Goal: Task Accomplishment & Management: Complete application form

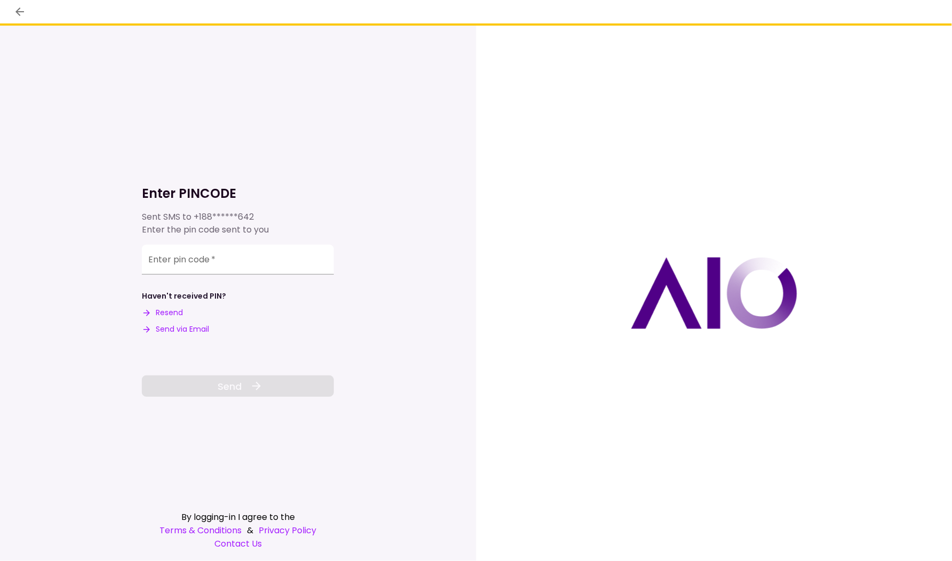
click at [188, 332] on button "Send via Email" at bounding box center [175, 329] width 67 height 11
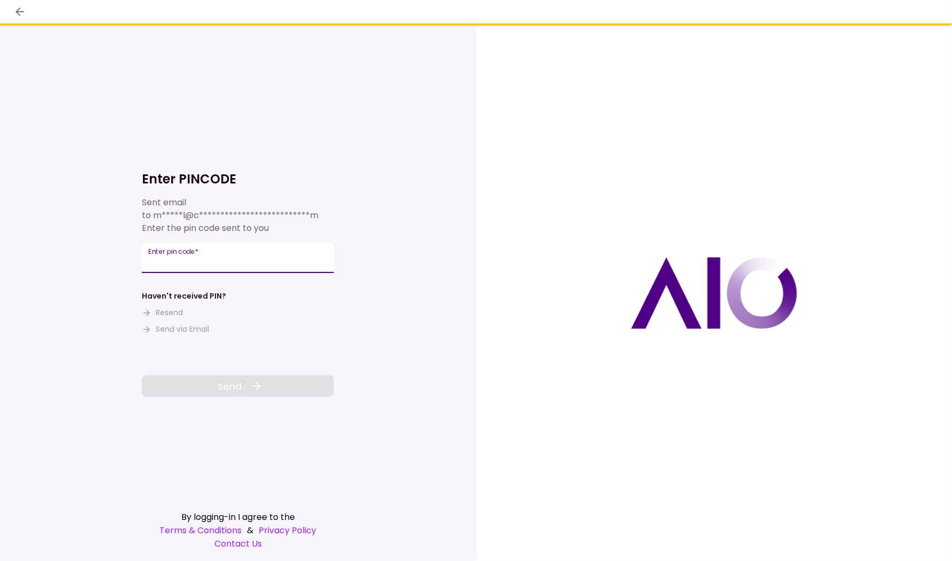
click at [230, 270] on input "Enter pin code   *" at bounding box center [238, 258] width 192 height 30
paste input "******"
type input "******"
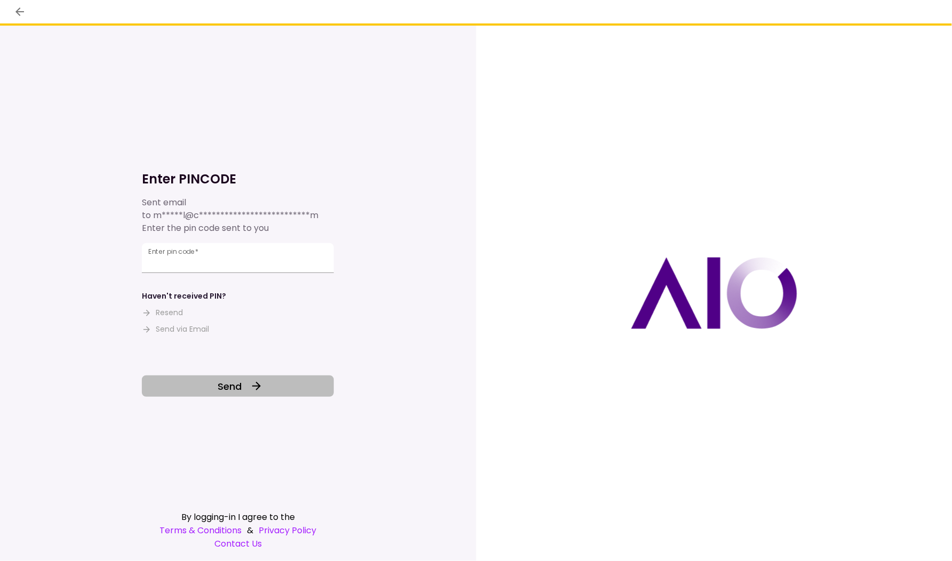
click at [251, 390] on icon at bounding box center [256, 386] width 13 height 13
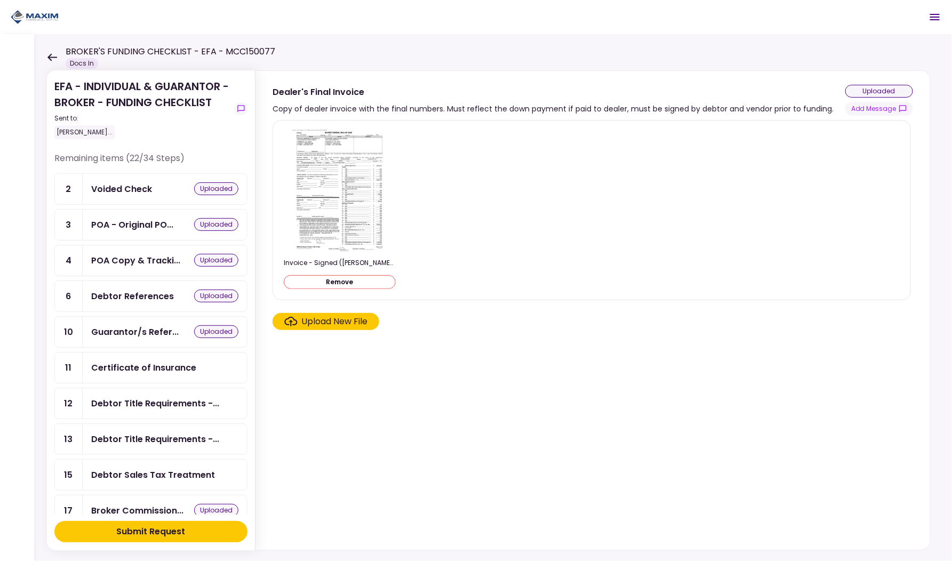
click at [155, 531] on div "Submit Request" at bounding box center [151, 532] width 69 height 13
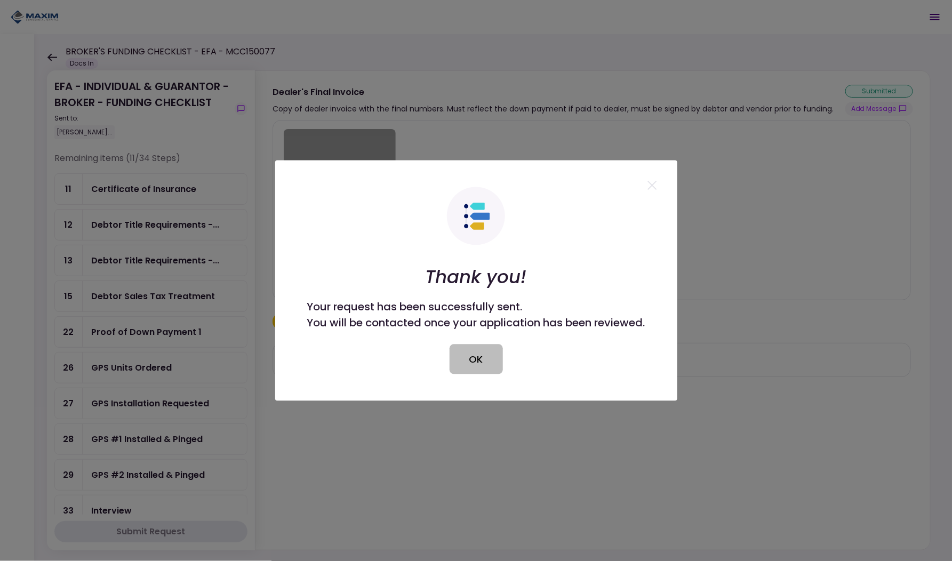
click at [471, 354] on button "OK" at bounding box center [476, 360] width 53 height 30
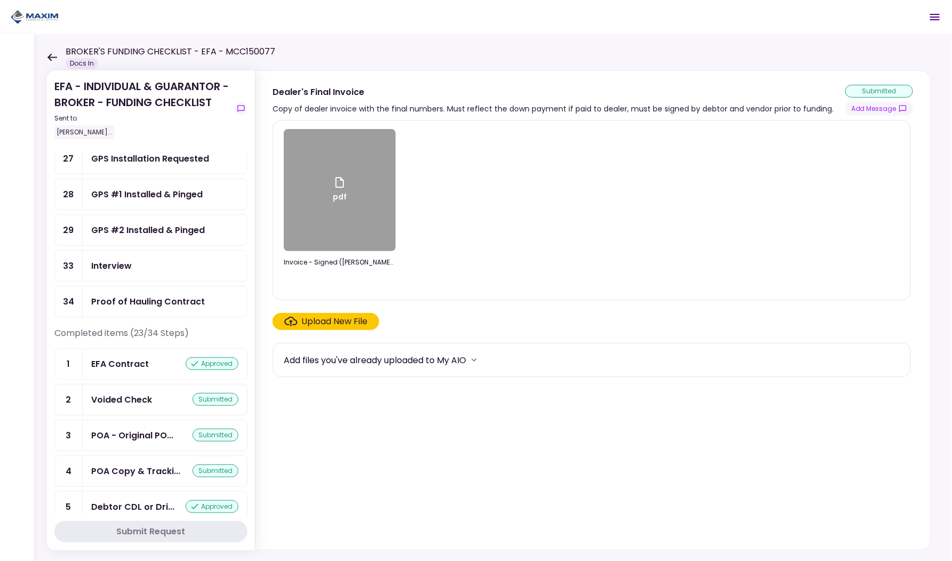
scroll to position [167, 0]
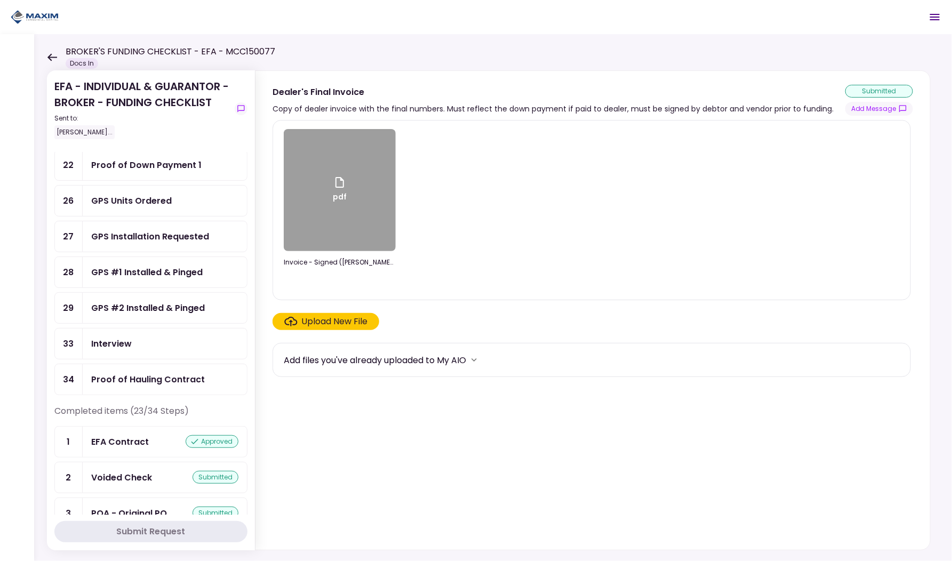
click at [146, 373] on div "Proof of Hauling Contract" at bounding box center [148, 379] width 114 height 13
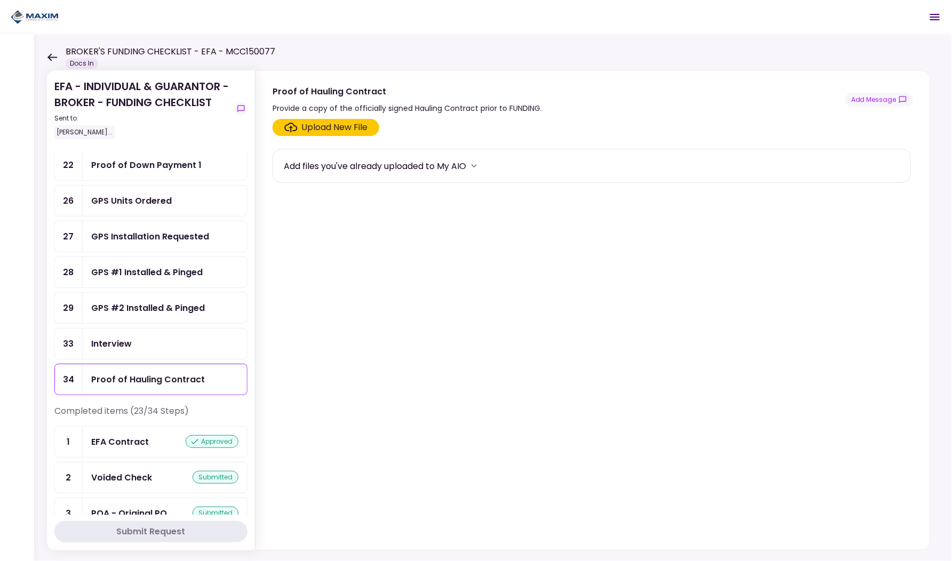
click at [319, 123] on div "Upload New File" at bounding box center [335, 127] width 66 height 13
click at [0, 0] on input "Upload New File" at bounding box center [0, 0] width 0 height 0
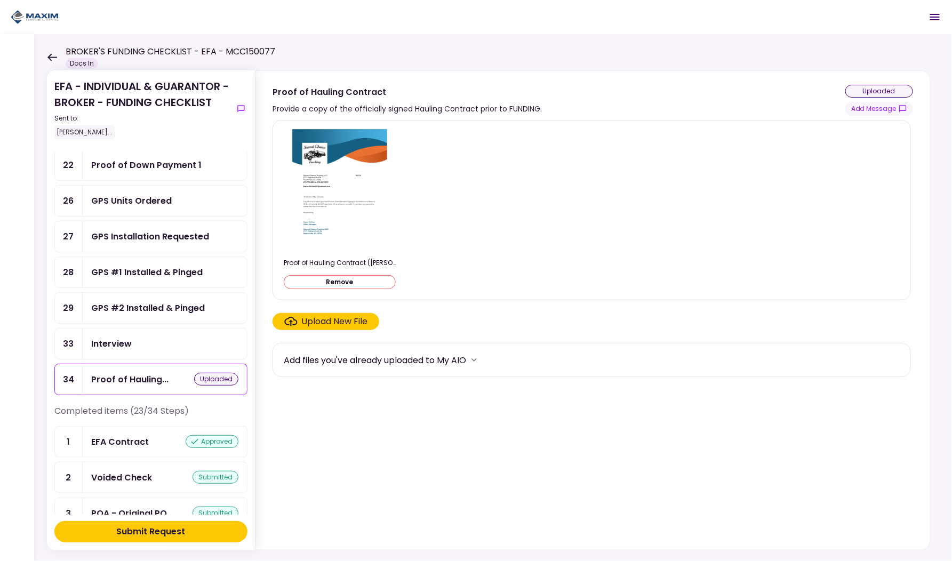
click at [165, 536] on div "Submit Request" at bounding box center [151, 532] width 69 height 13
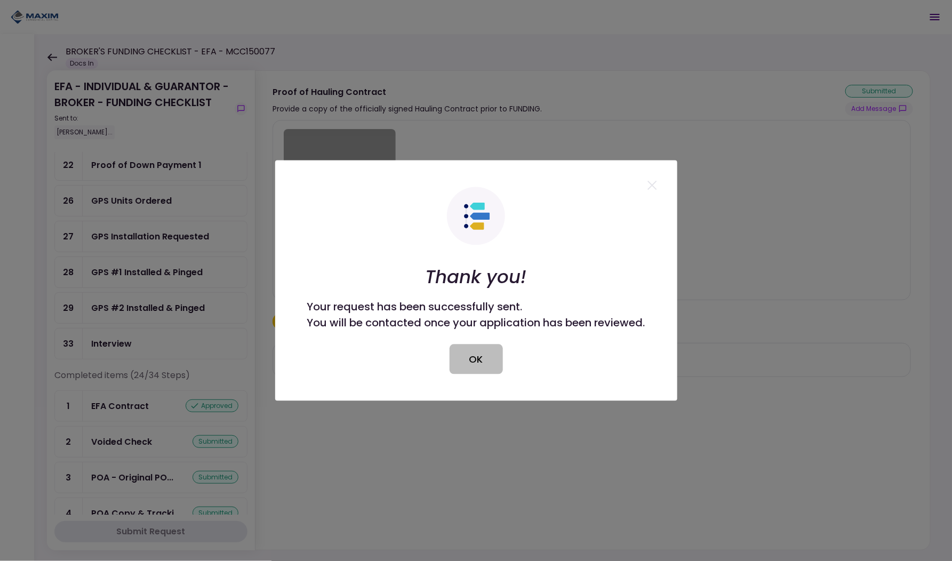
click at [468, 351] on button "OK" at bounding box center [476, 360] width 53 height 30
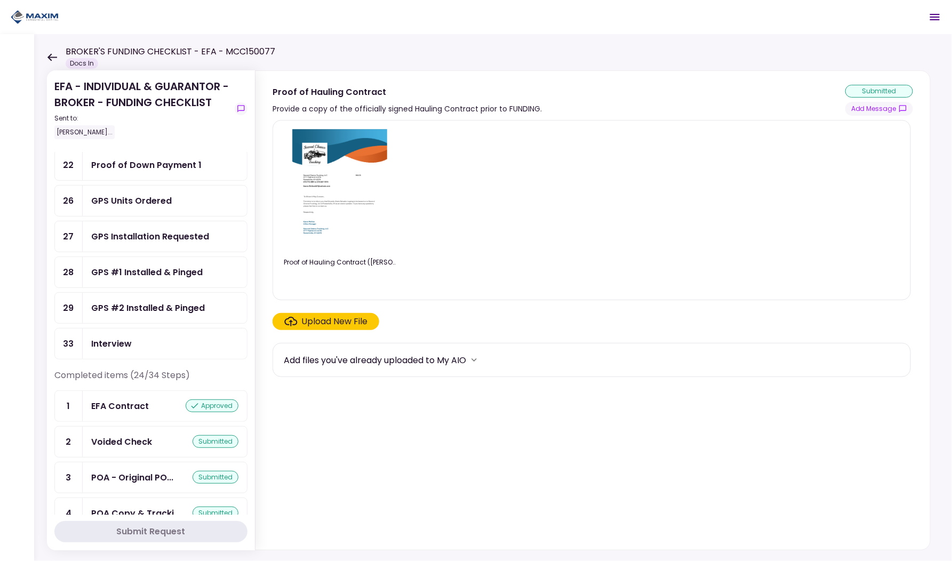
click at [146, 194] on div "GPS Units Ordered" at bounding box center [131, 200] width 81 height 13
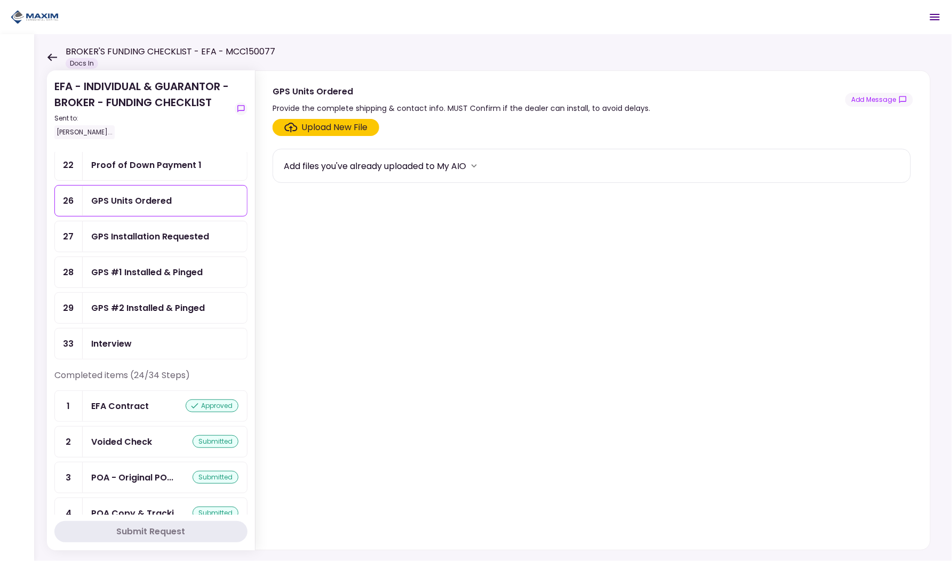
click at [151, 232] on div "GPS Installation Requested" at bounding box center [150, 236] width 118 height 13
click at [141, 266] on div "GPS #1 Installed & Pinged" at bounding box center [147, 272] width 112 height 13
click at [137, 301] on div "GPS #2 Installed & Pinged" at bounding box center [148, 307] width 114 height 13
click at [131, 337] on div "Interview" at bounding box center [164, 343] width 147 height 13
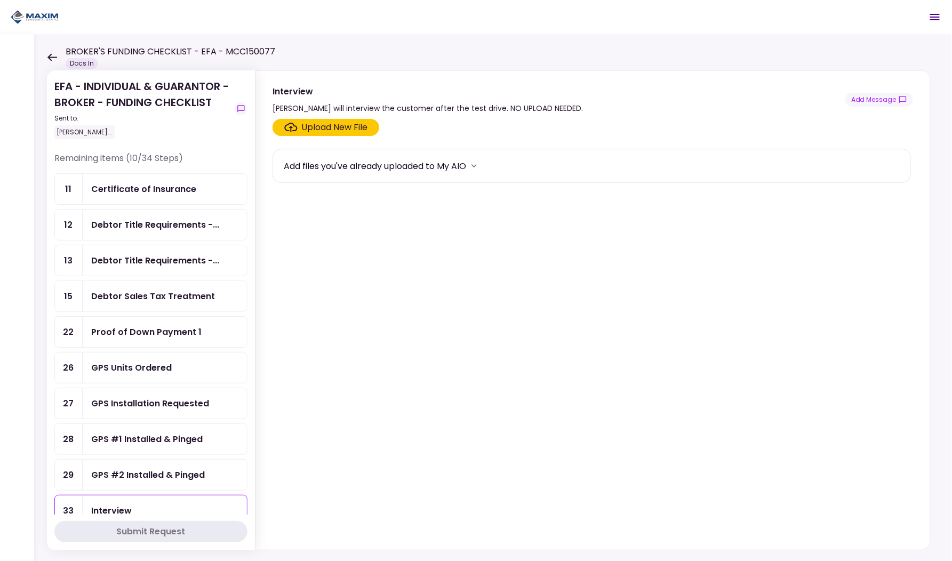
click at [52, 55] on icon at bounding box center [52, 57] width 10 height 8
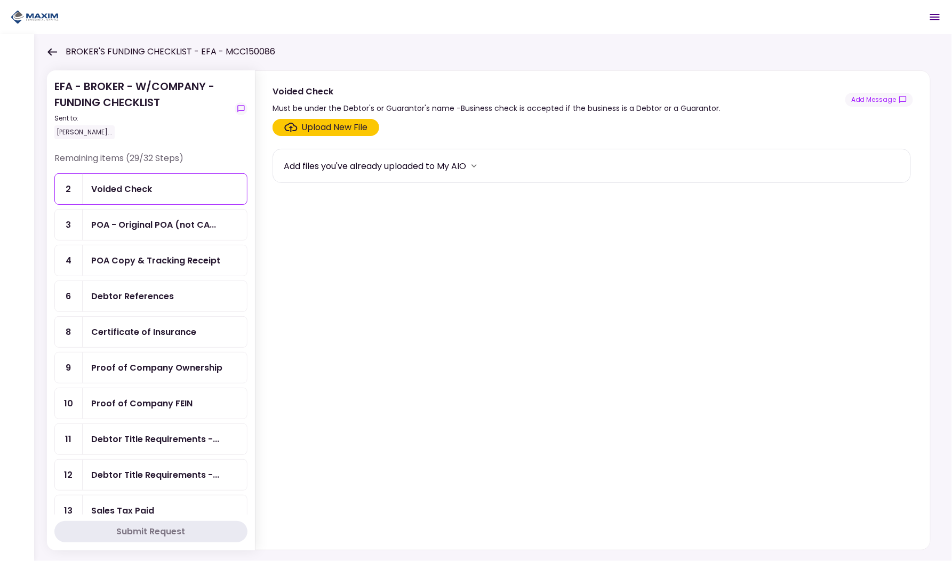
click at [300, 130] on div "Upload New File" at bounding box center [326, 127] width 84 height 13
click at [0, 0] on input "Upload New File" at bounding box center [0, 0] width 0 height 0
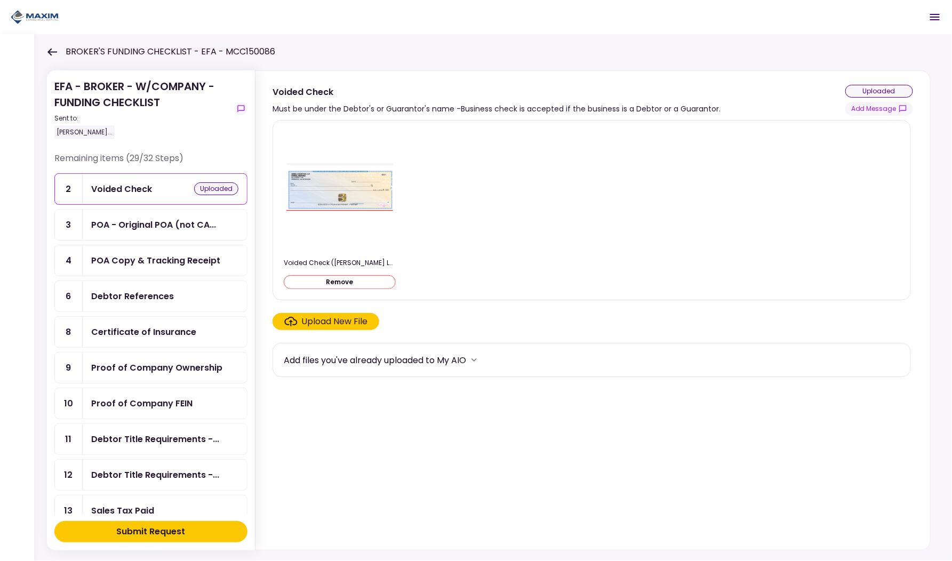
click at [136, 361] on div "Proof of Company Ownership" at bounding box center [156, 367] width 131 height 13
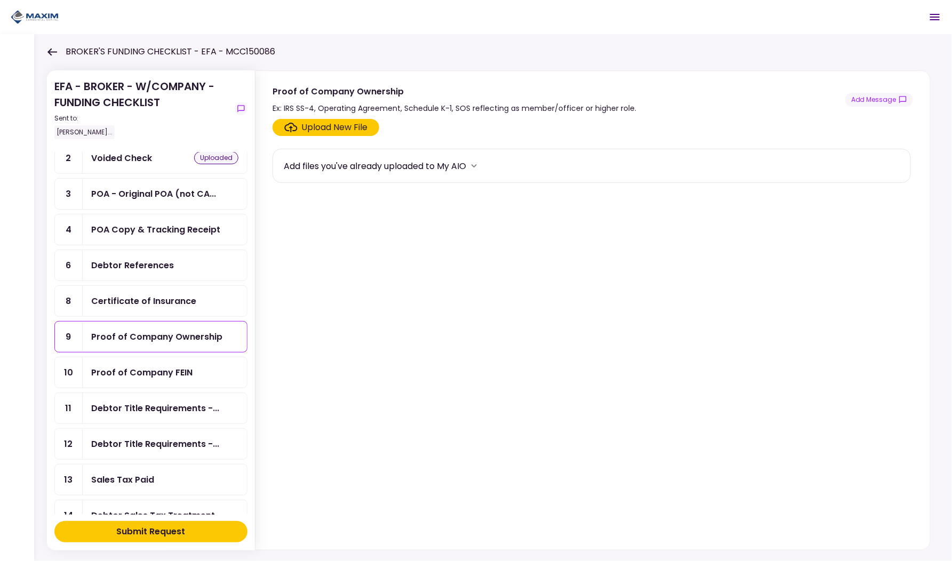
scroll to position [35, 0]
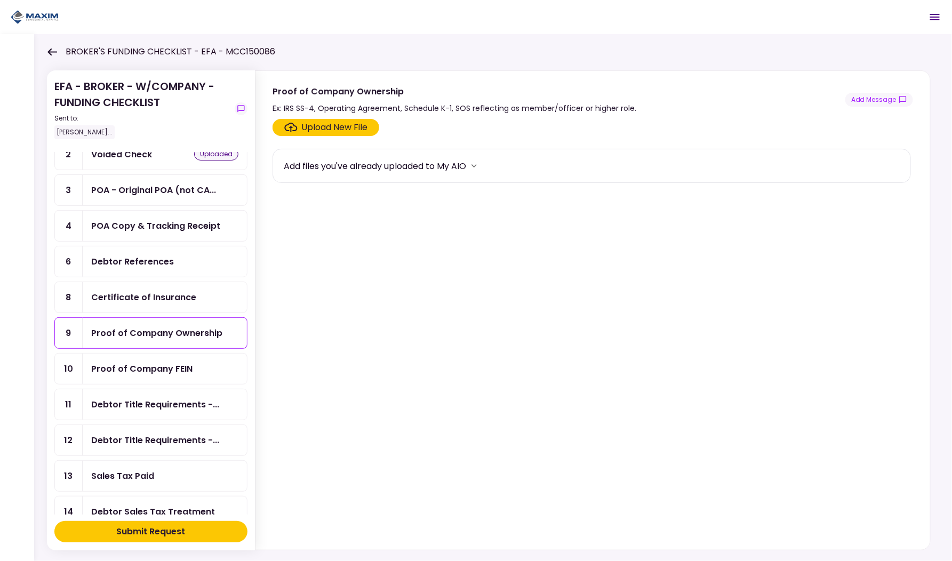
click at [138, 362] on div "Proof of Company FEIN" at bounding box center [141, 368] width 101 height 13
click at [137, 327] on div "Proof of Company Ownership" at bounding box center [156, 333] width 131 height 13
click at [320, 124] on div "Upload New File" at bounding box center [335, 127] width 66 height 13
click at [0, 0] on input "Upload New File" at bounding box center [0, 0] width 0 height 0
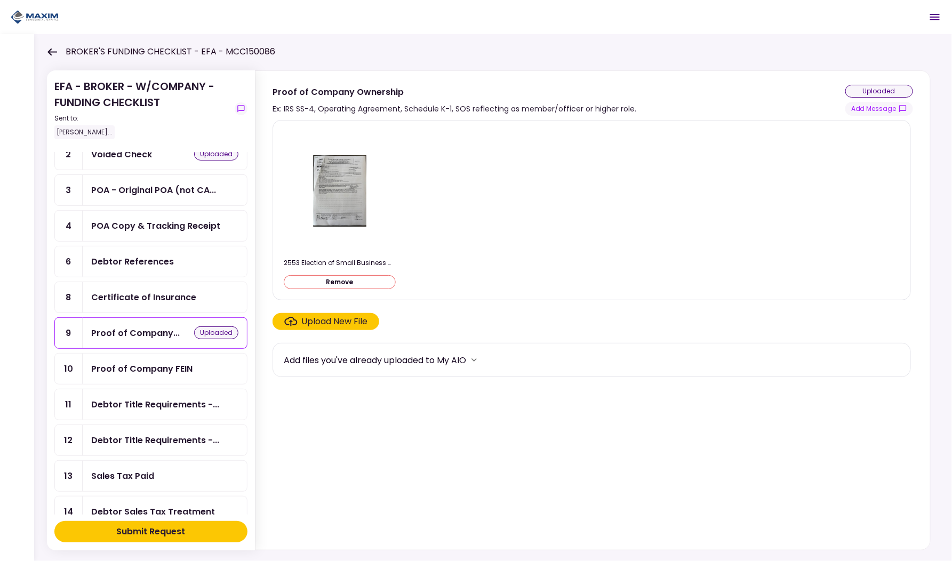
click at [357, 323] on div "Upload New File" at bounding box center [335, 321] width 66 height 13
click at [0, 0] on input "Upload New File" at bounding box center [0, 0] width 0 height 0
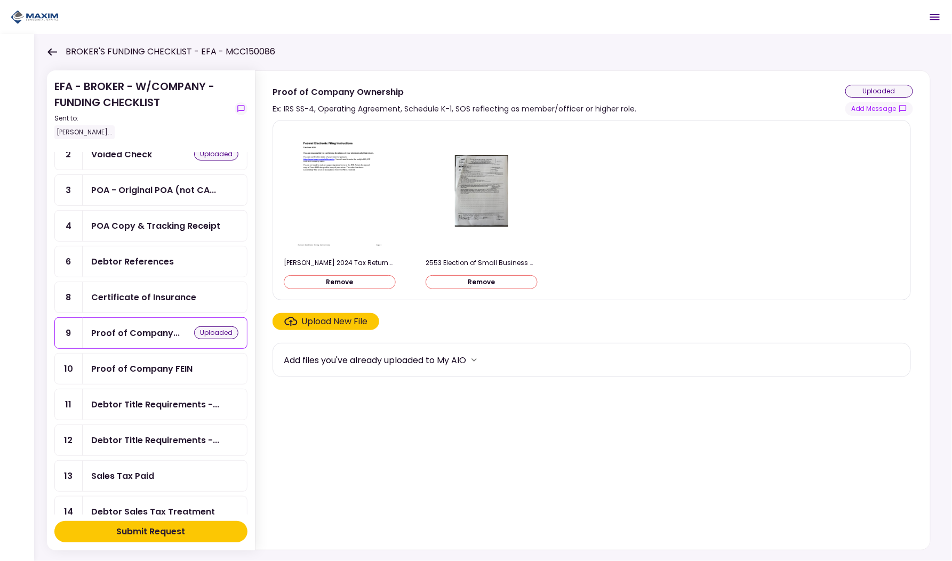
click at [144, 363] on div "Proof of Company FEIN" at bounding box center [141, 368] width 101 height 13
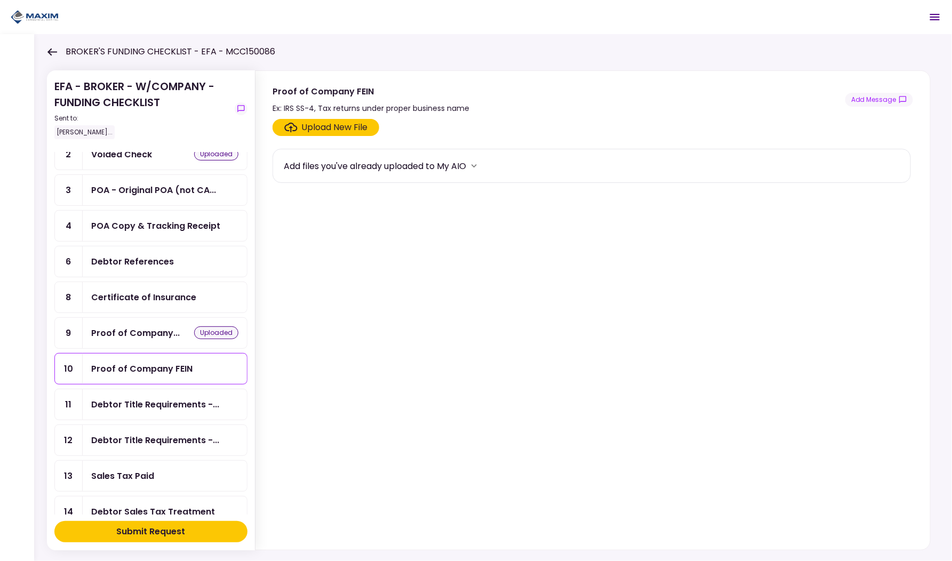
click at [324, 126] on div "Upload New File" at bounding box center [335, 127] width 66 height 13
click at [0, 0] on input "Upload New File" at bounding box center [0, 0] width 0 height 0
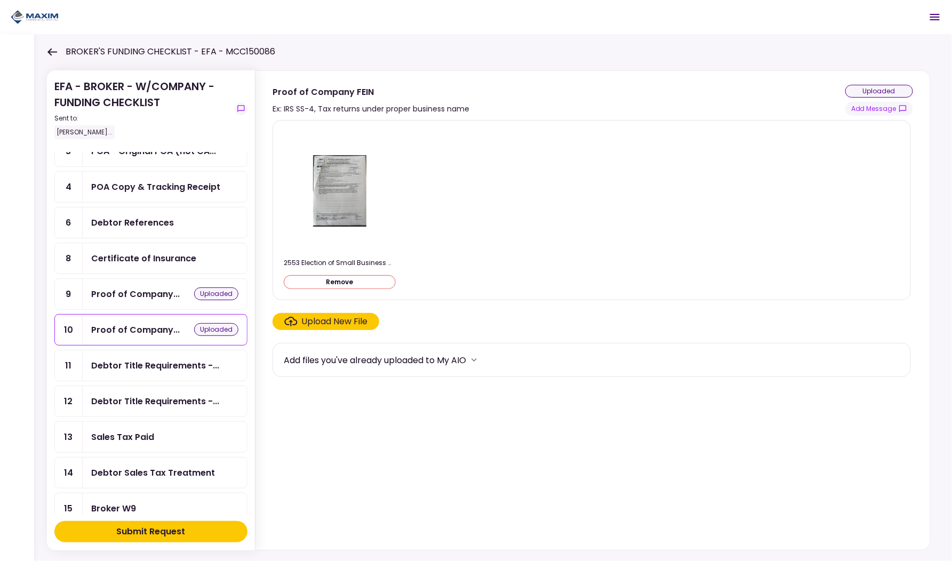
scroll to position [76, 0]
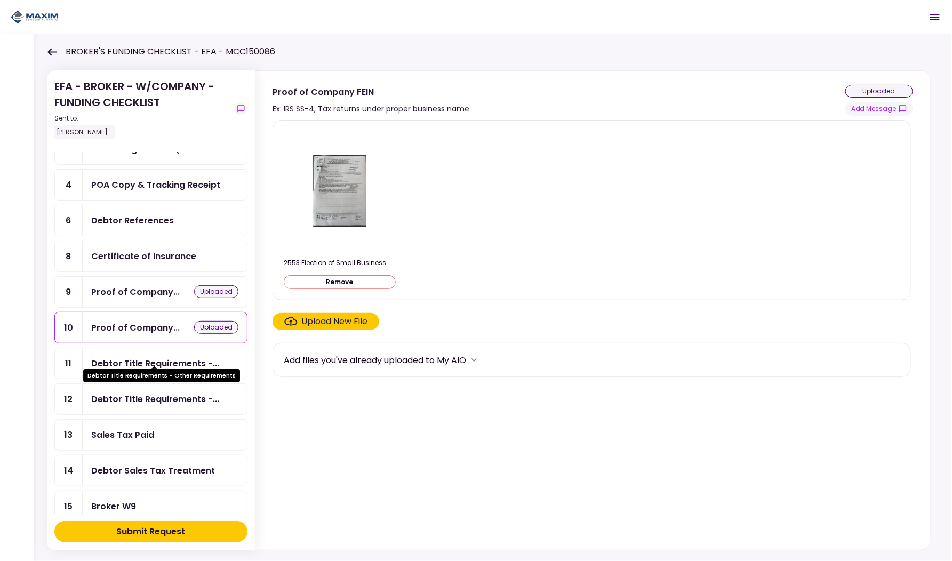
click at [144, 357] on div "Debtor Title Requirements -..." at bounding box center [155, 363] width 128 height 13
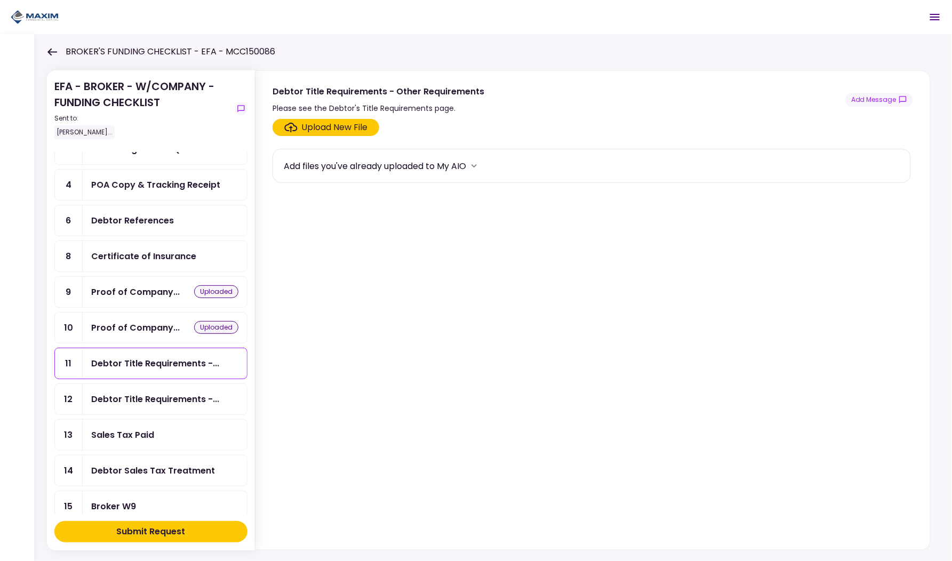
click at [325, 132] on label "Upload New File" at bounding box center [326, 127] width 107 height 17
click at [0, 0] on input "Upload New File" at bounding box center [0, 0] width 0 height 0
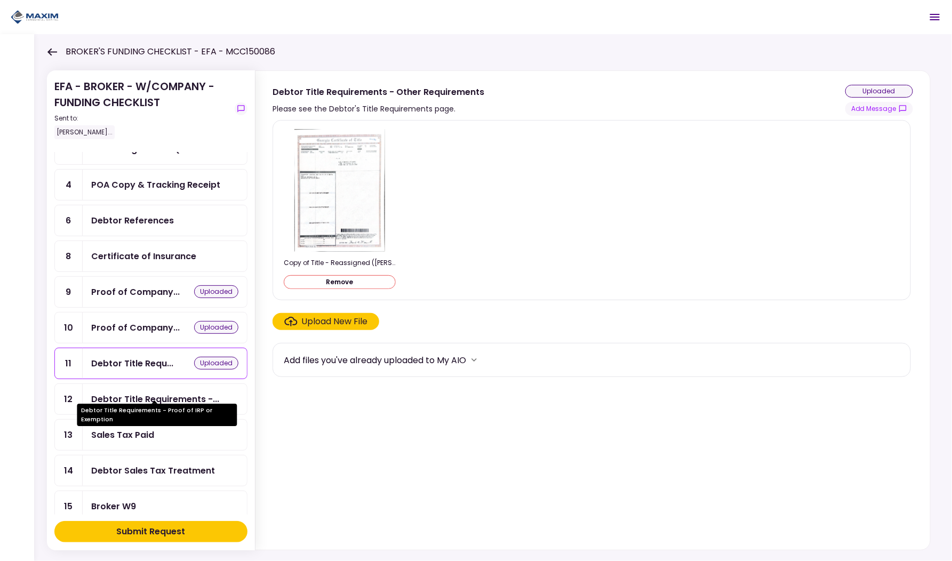
click at [159, 393] on div "Debtor Title Requirements -..." at bounding box center [155, 399] width 128 height 13
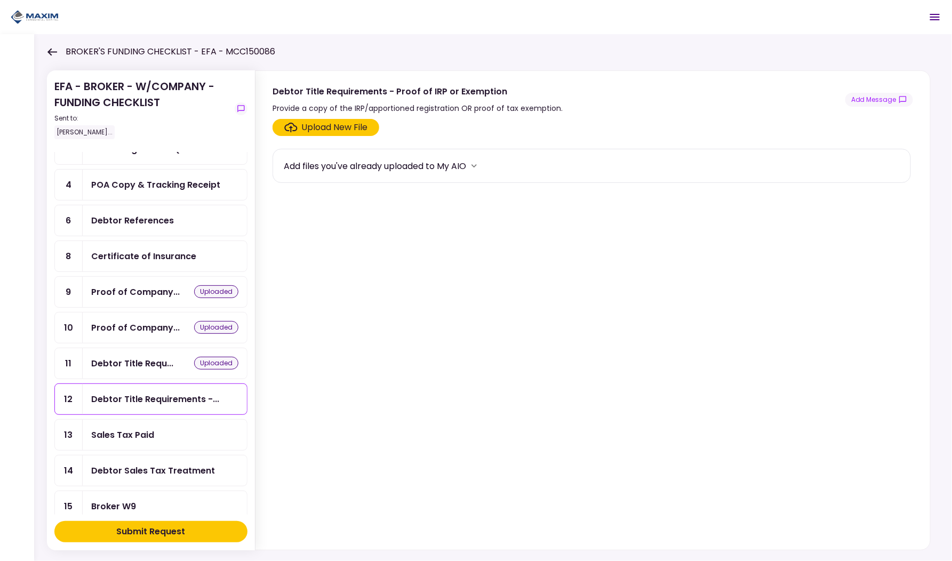
click at [136, 456] on div "Debtor Sales Tax Treatment" at bounding box center [165, 471] width 164 height 30
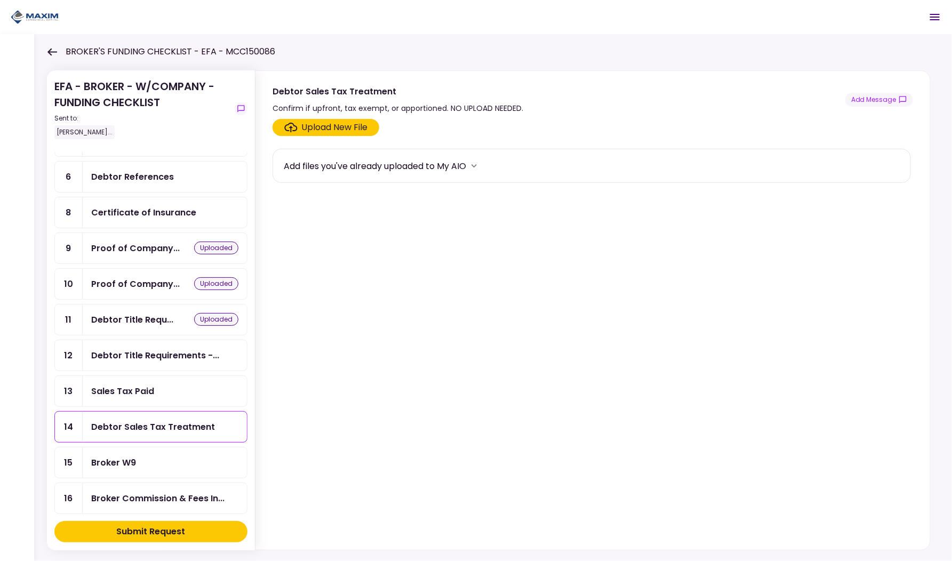
scroll to position [120, 0]
click at [879, 97] on button "Add Message" at bounding box center [880, 100] width 68 height 14
click at [769, 143] on p "**********" at bounding box center [834, 141] width 200 height 10
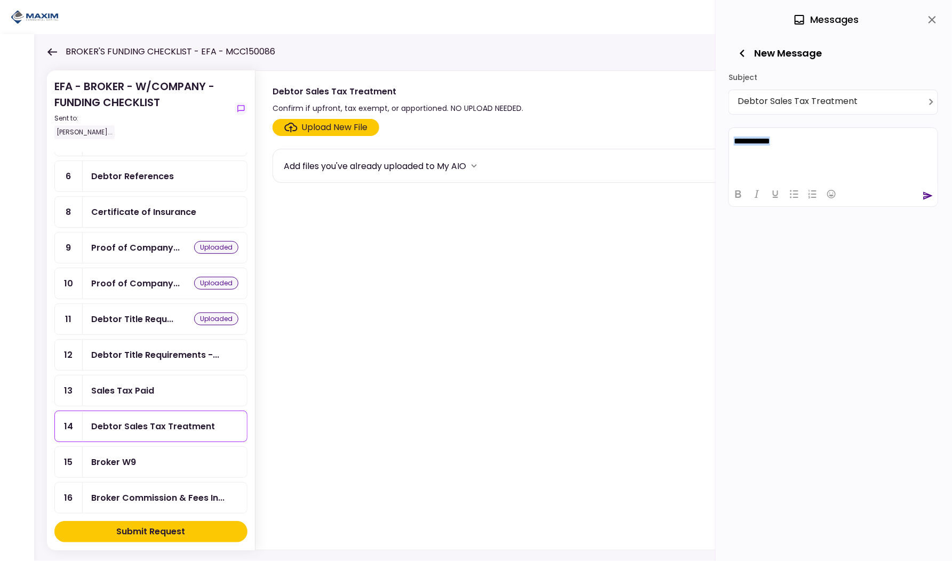
click at [769, 143] on p "**********" at bounding box center [834, 141] width 200 height 10
click at [926, 193] on icon "send" at bounding box center [928, 195] width 11 height 11
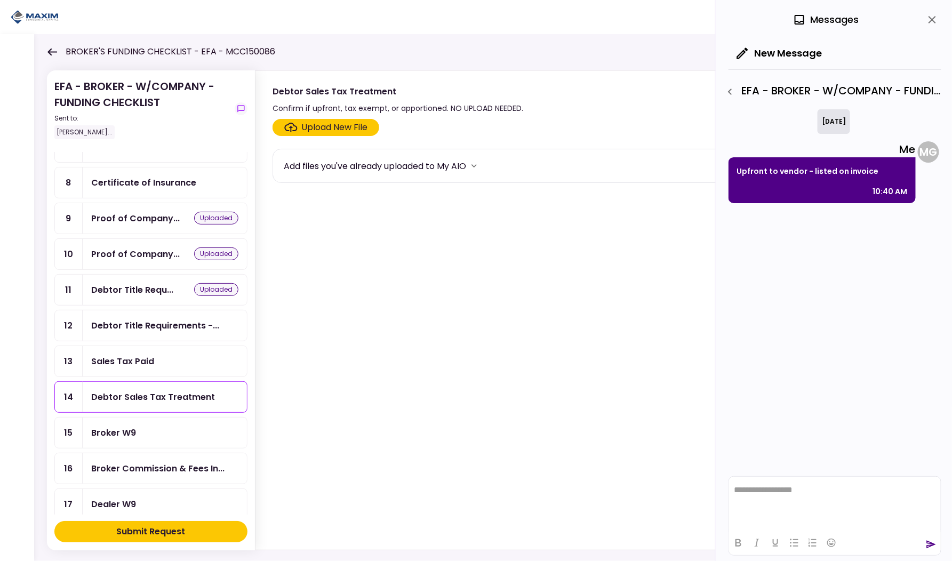
scroll to position [153, 0]
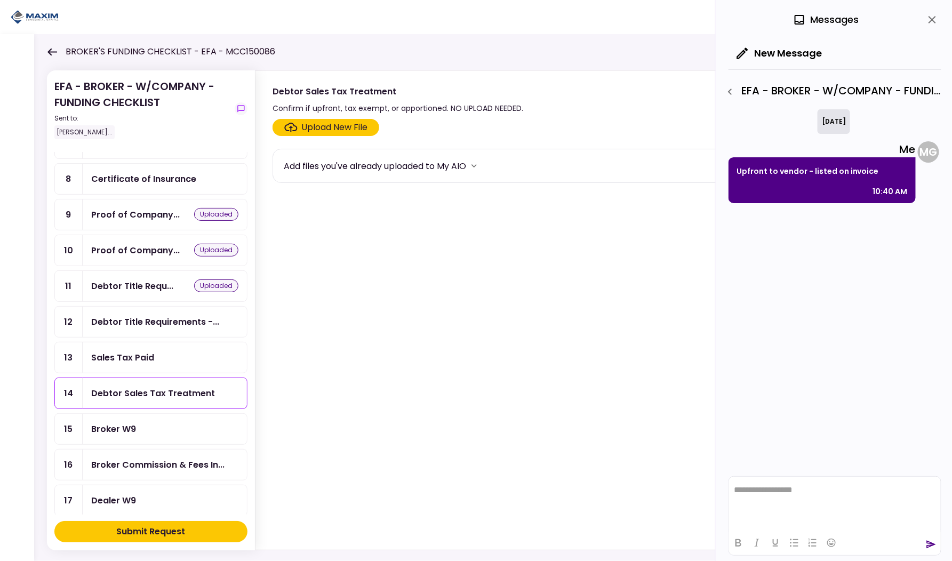
click at [130, 423] on div "Broker W9" at bounding box center [113, 429] width 45 height 13
click at [931, 18] on icon "close" at bounding box center [932, 19] width 13 height 13
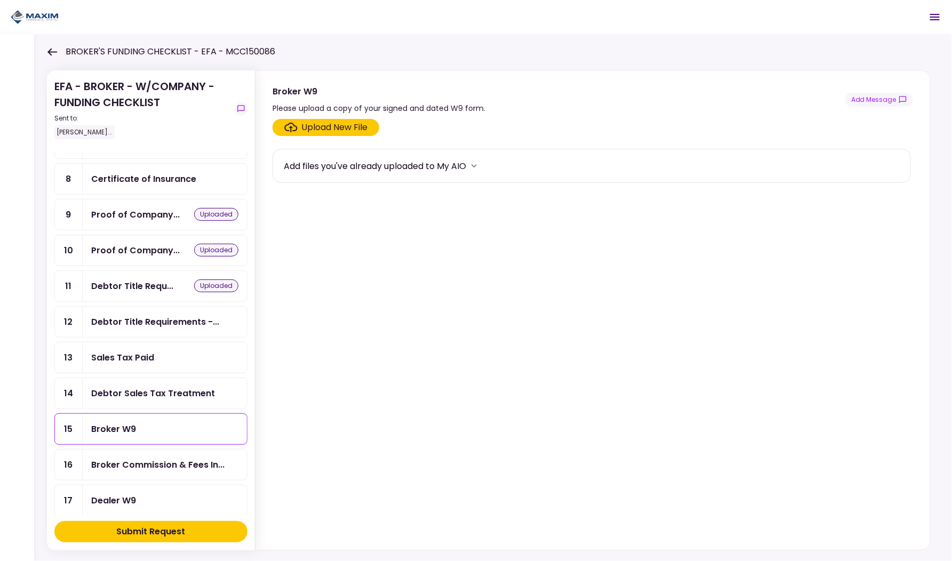
click at [316, 122] on div "Upload New File" at bounding box center [335, 127] width 66 height 13
click at [0, 0] on input "Upload New File" at bounding box center [0, 0] width 0 height 0
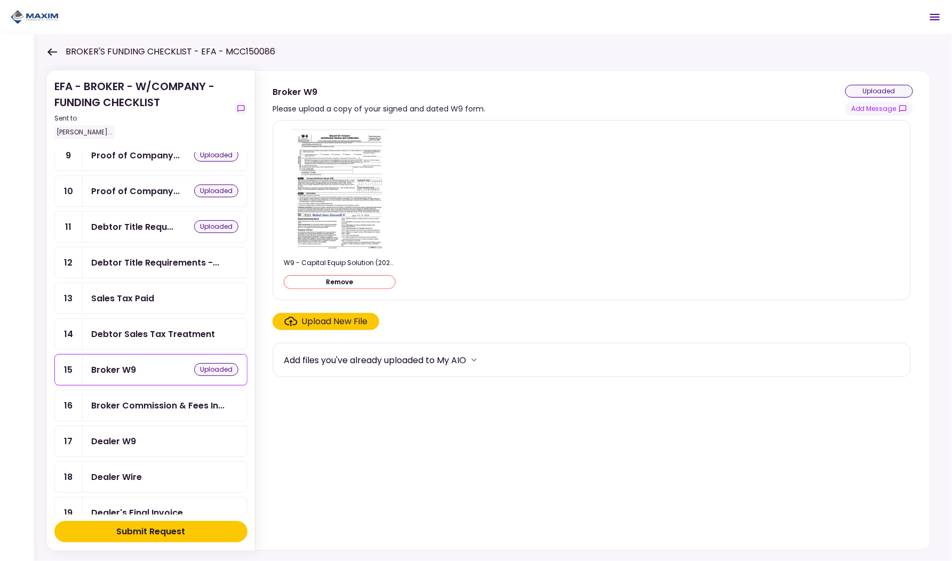
scroll to position [223, 0]
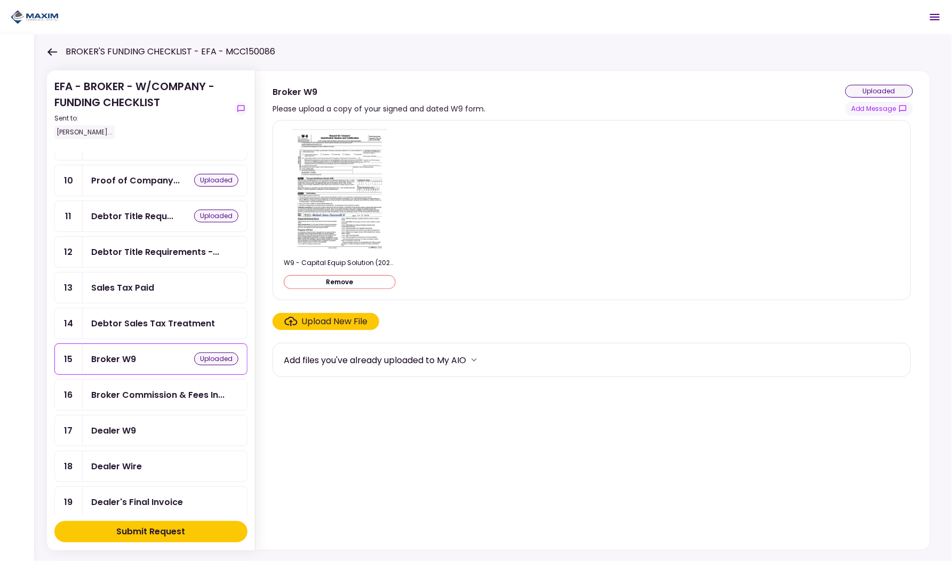
click at [131, 424] on div "Dealer W9" at bounding box center [113, 430] width 45 height 13
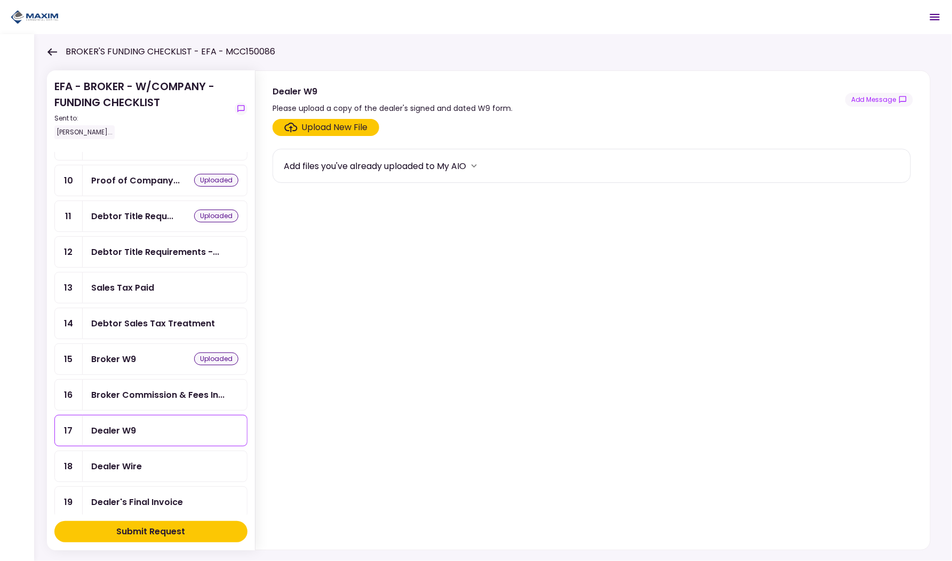
click at [329, 121] on div "Upload New File" at bounding box center [335, 127] width 66 height 13
click at [0, 0] on input "Upload New File" at bounding box center [0, 0] width 0 height 0
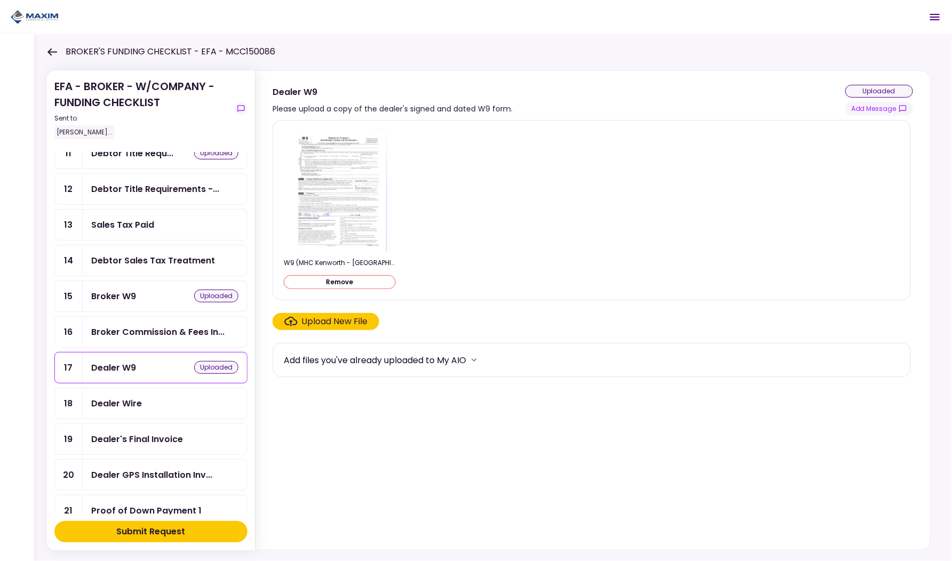
scroll to position [297, 0]
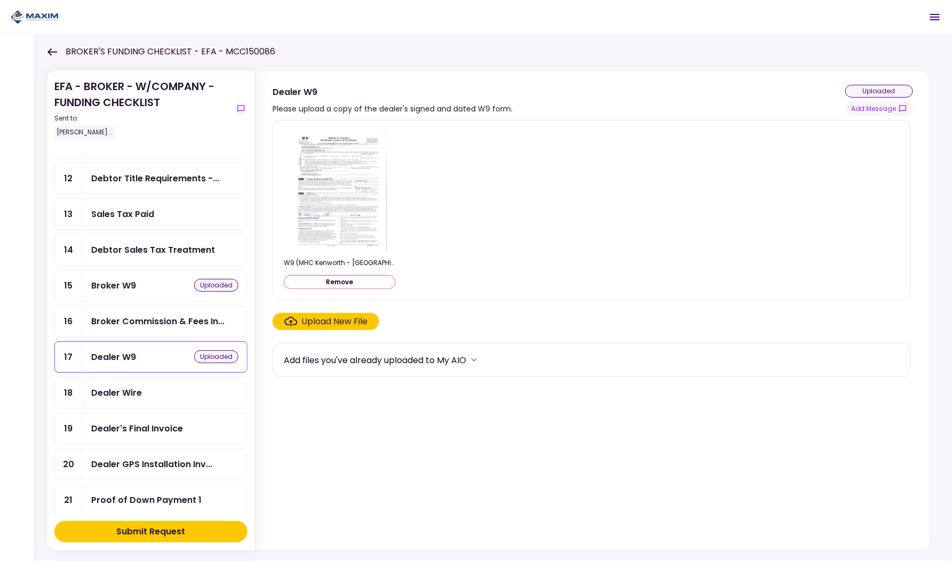
click at [140, 422] on div "Dealer's Final Invoice" at bounding box center [137, 428] width 92 height 13
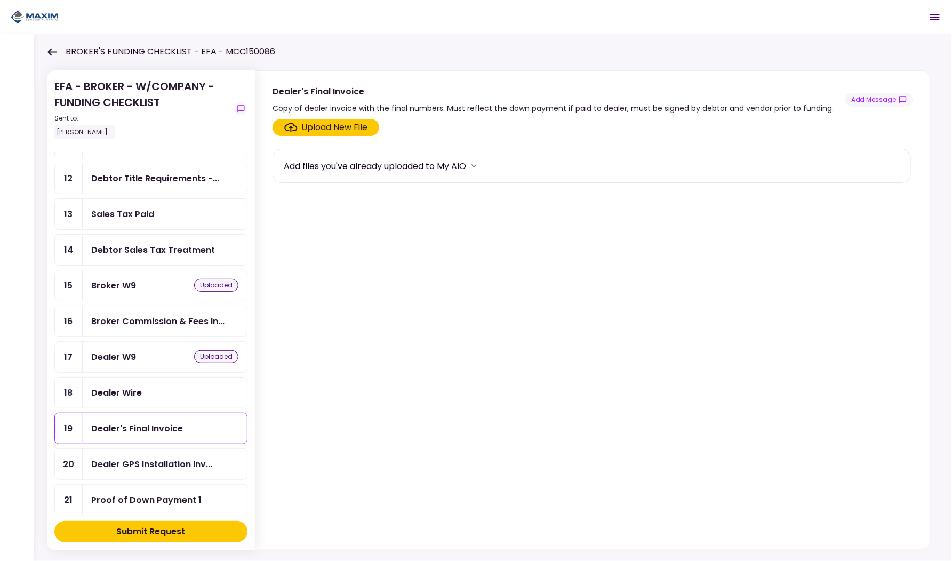
click at [335, 123] on div "Upload New File" at bounding box center [335, 127] width 66 height 13
click at [0, 0] on input "Upload New File" at bounding box center [0, 0] width 0 height 0
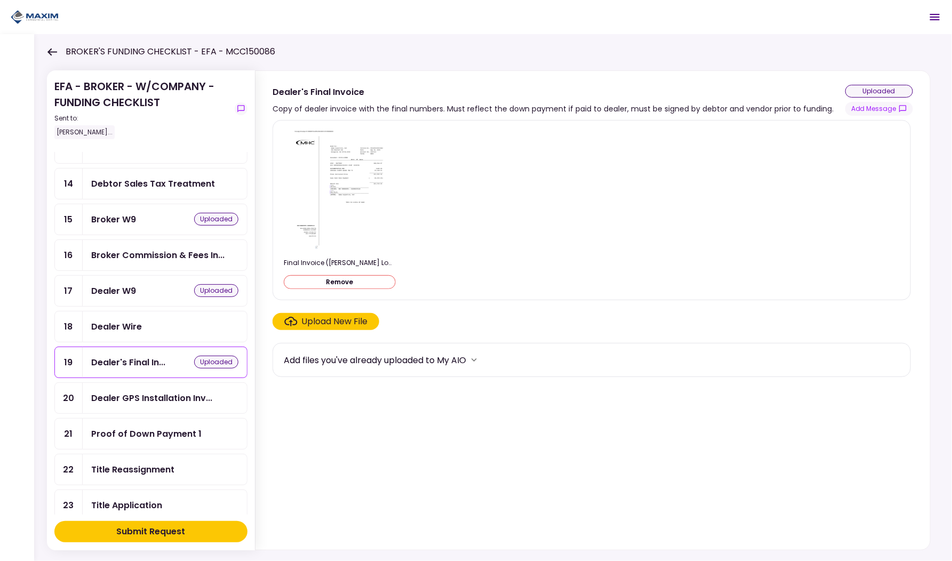
scroll to position [372, 0]
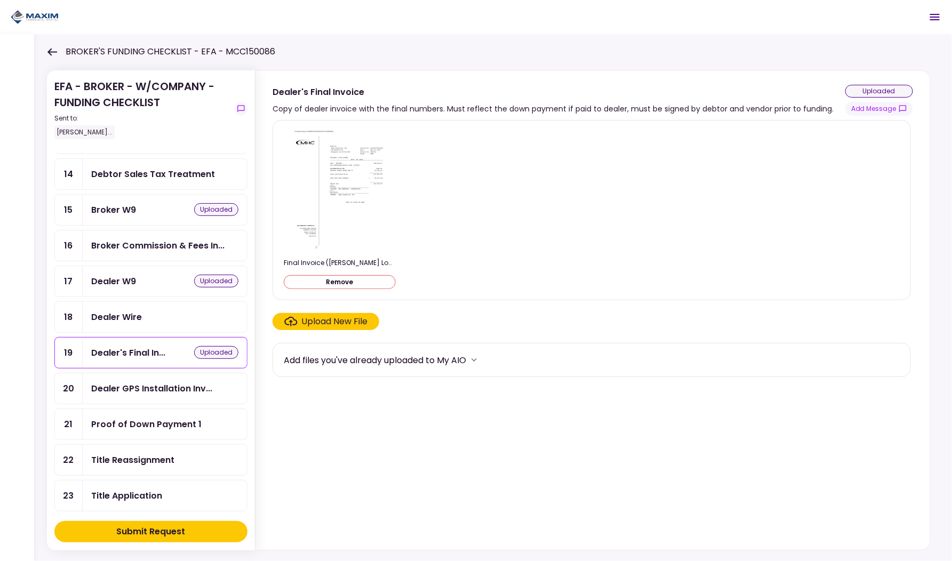
click at [139, 418] on div "Proof of Down Payment 1" at bounding box center [146, 424] width 110 height 13
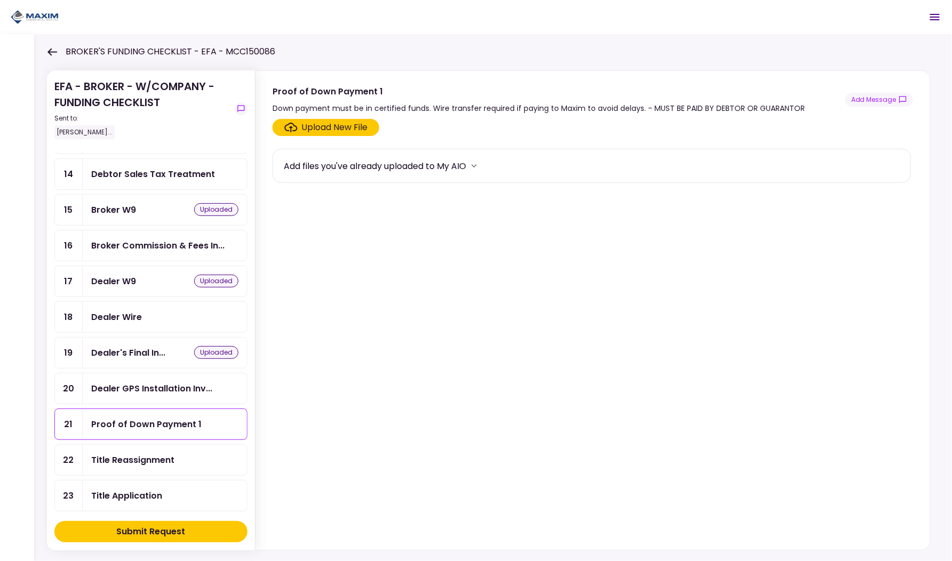
click at [334, 115] on div "Upload New File Add files you've already uploaded to My AIO" at bounding box center [593, 332] width 675 height 435
click at [334, 121] on div "Upload New File" at bounding box center [335, 127] width 66 height 13
click at [0, 0] on input "Upload New File" at bounding box center [0, 0] width 0 height 0
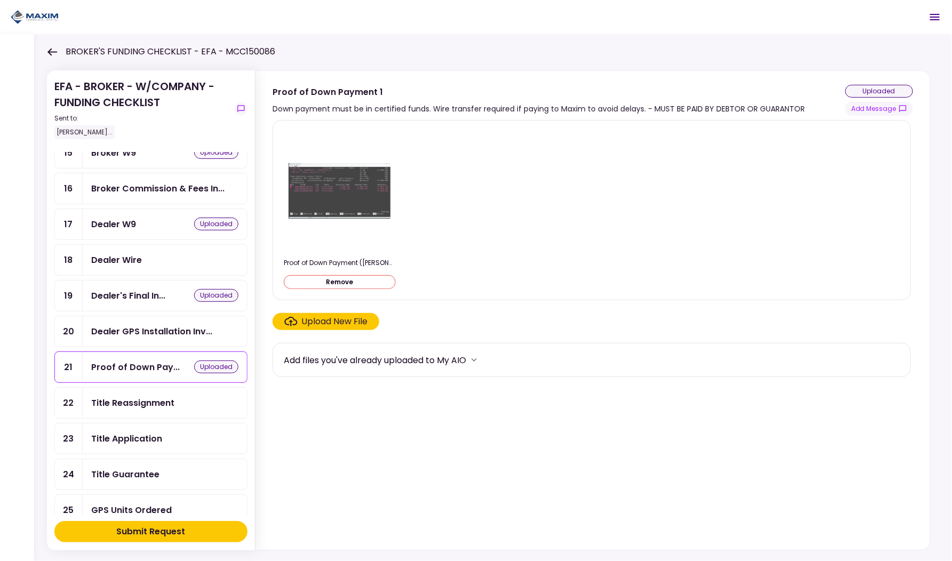
scroll to position [444, 0]
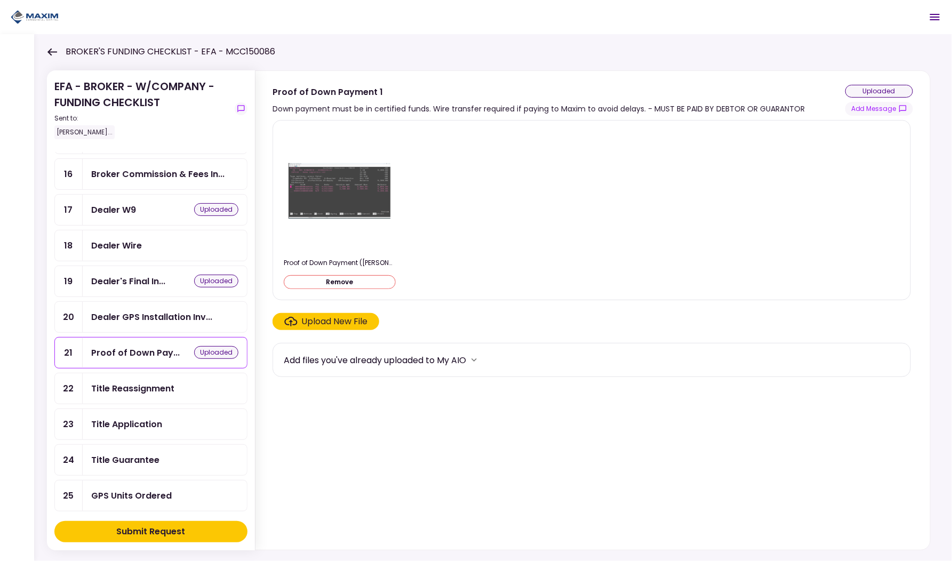
click at [132, 382] on div "Title Reassignment" at bounding box center [132, 388] width 83 height 13
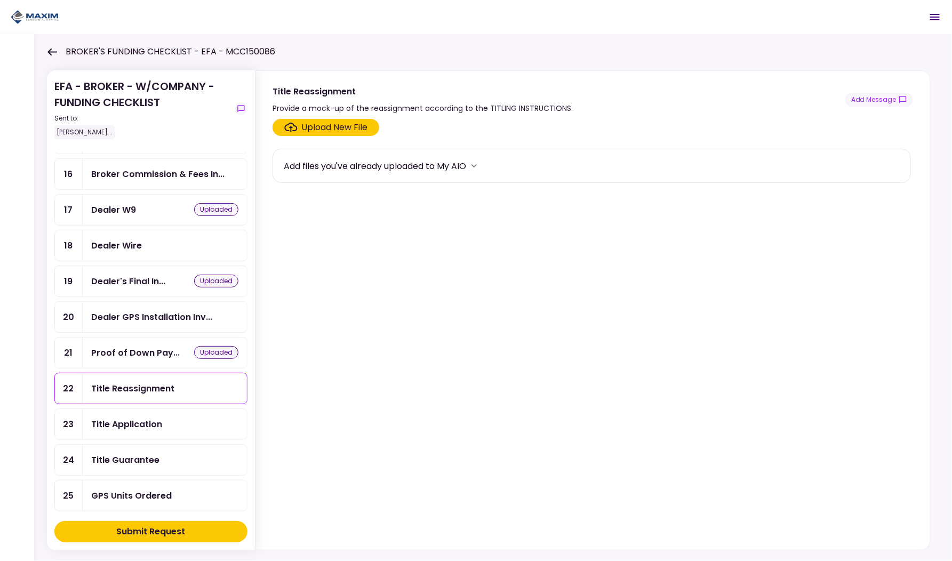
click at [322, 127] on div "Upload New File" at bounding box center [335, 127] width 66 height 13
click at [0, 0] on input "Upload New File" at bounding box center [0, 0] width 0 height 0
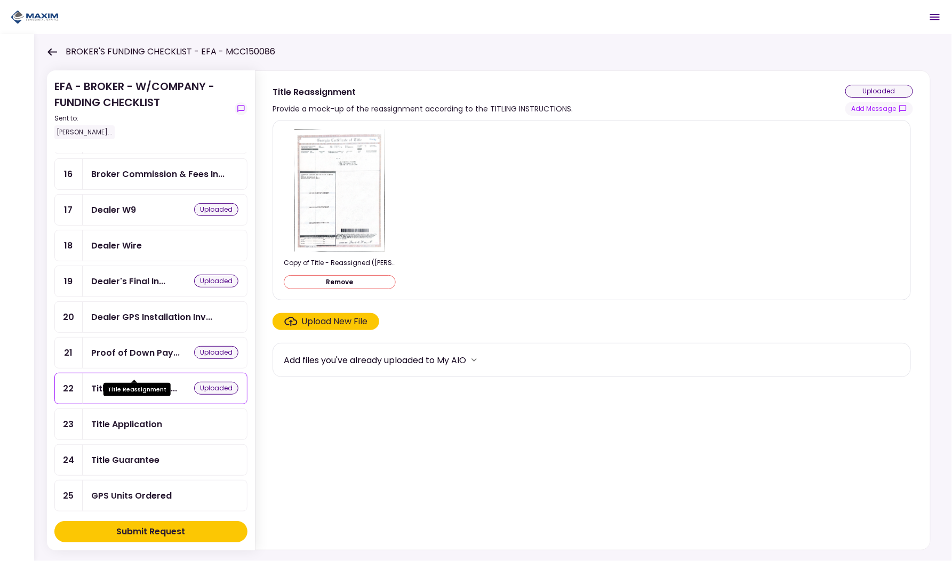
click at [131, 382] on div "Title Reassignmen..." at bounding box center [134, 388] width 86 height 13
click at [132, 418] on div "Title Application" at bounding box center [126, 424] width 71 height 13
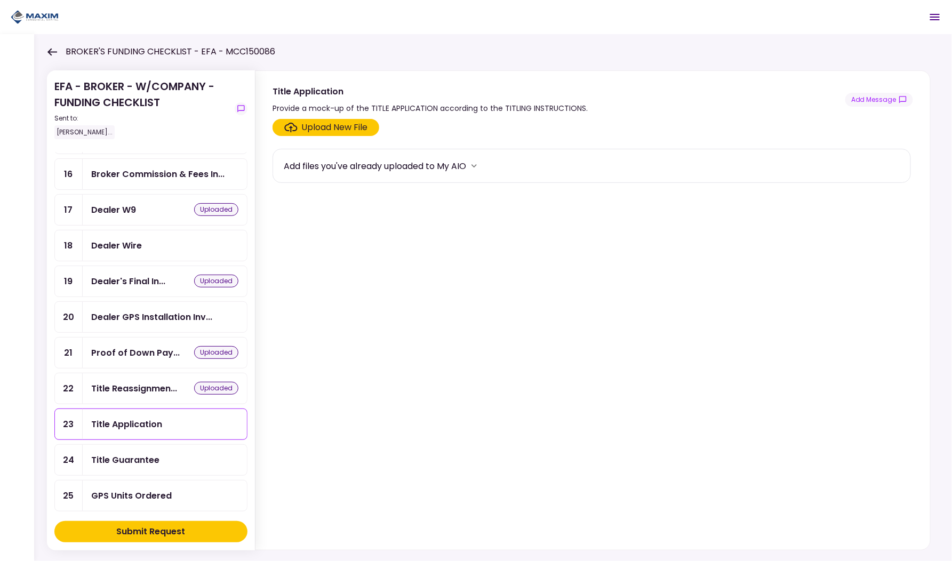
click at [319, 126] on div "Upload New File" at bounding box center [335, 127] width 66 height 13
click at [0, 0] on input "Upload New File" at bounding box center [0, 0] width 0 height 0
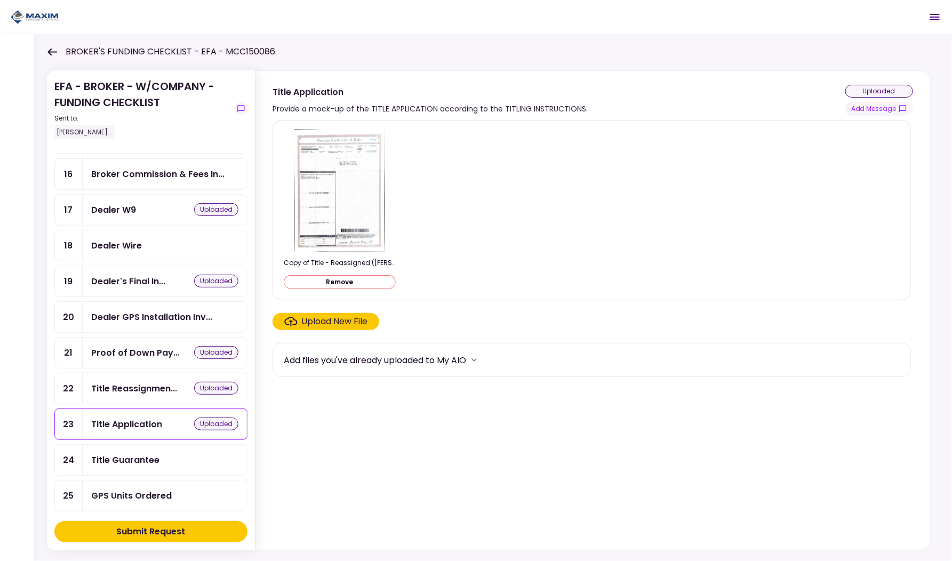
click at [123, 445] on div "Title Guarantee" at bounding box center [165, 460] width 164 height 30
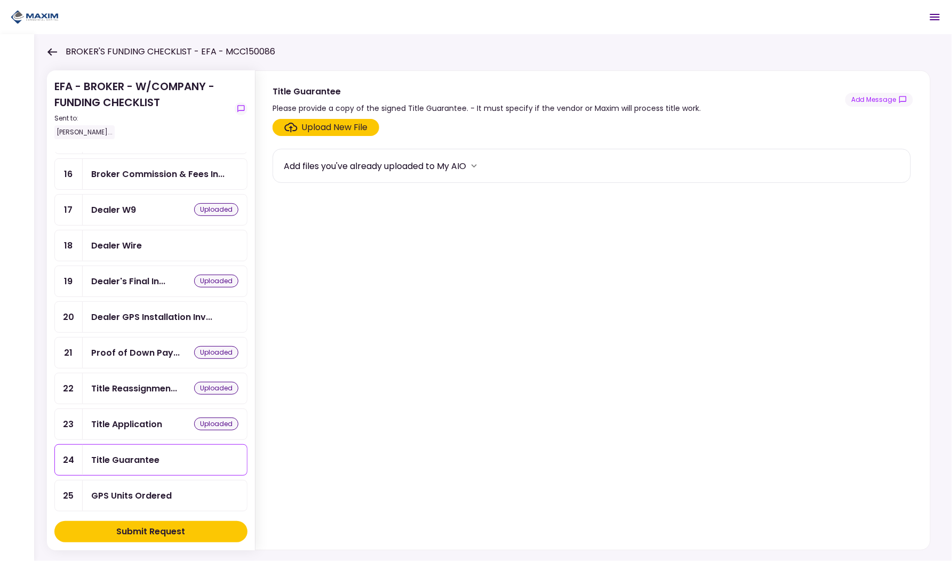
click at [333, 122] on div "Upload New File" at bounding box center [335, 127] width 66 height 13
click at [0, 0] on input "Upload New File" at bounding box center [0, 0] width 0 height 0
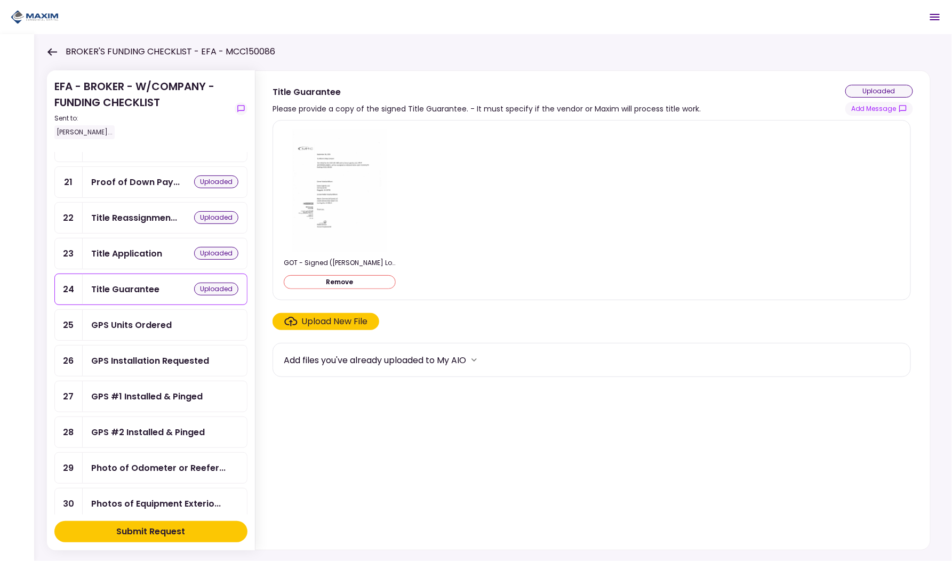
scroll to position [627, 0]
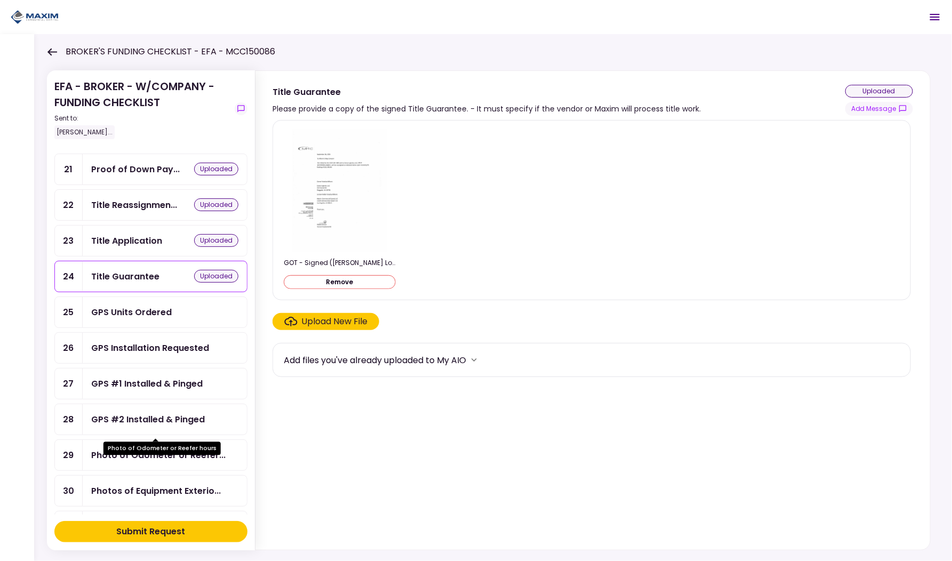
click at [150, 449] on div "Photo of Odometer or Reefer..." at bounding box center [158, 455] width 134 height 13
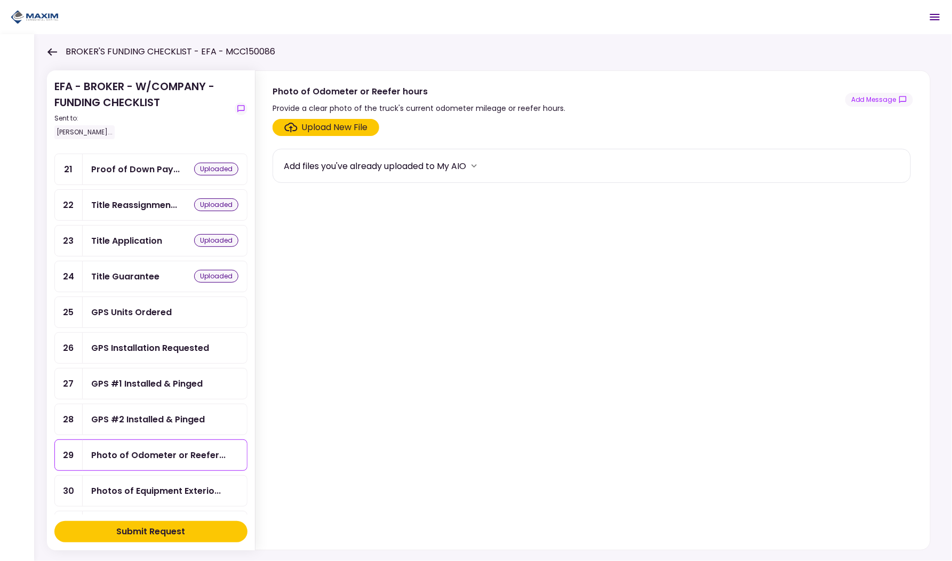
click at [320, 130] on div "Upload New File" at bounding box center [335, 127] width 66 height 13
click at [0, 0] on input "Upload New File" at bounding box center [0, 0] width 0 height 0
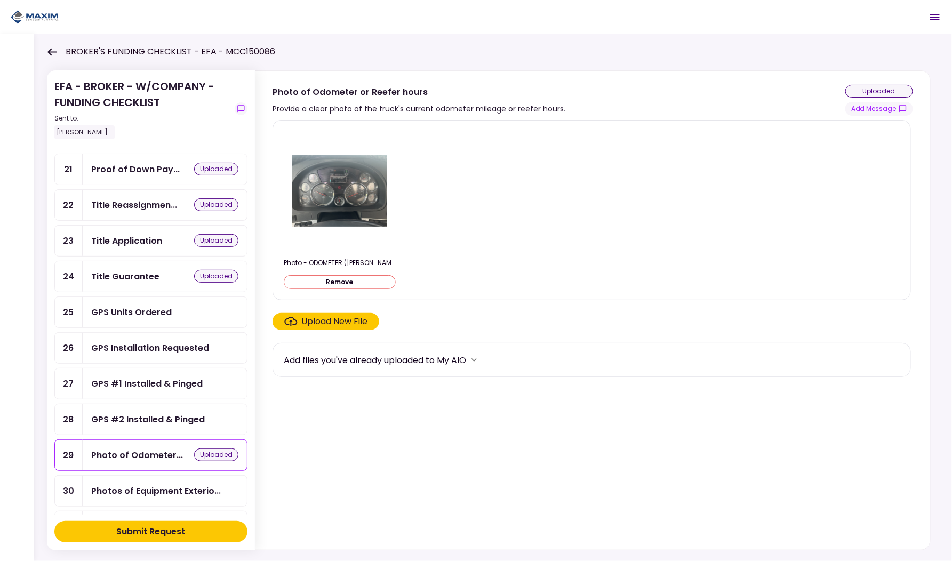
click at [121, 484] on div "Photos of Equipment Exterio..." at bounding box center [156, 490] width 130 height 13
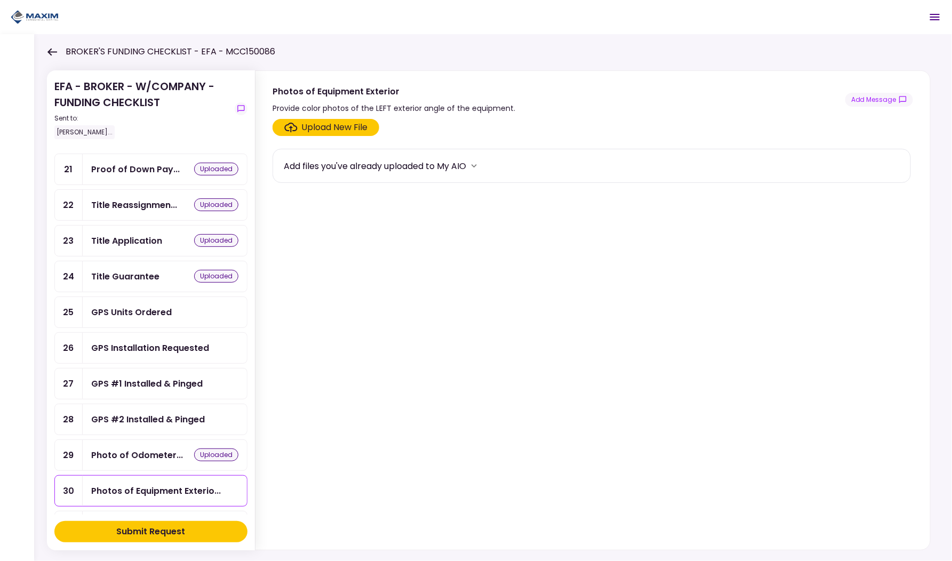
click at [331, 128] on div "Upload New File" at bounding box center [335, 127] width 66 height 13
click at [0, 0] on input "Upload New File" at bounding box center [0, 0] width 0 height 0
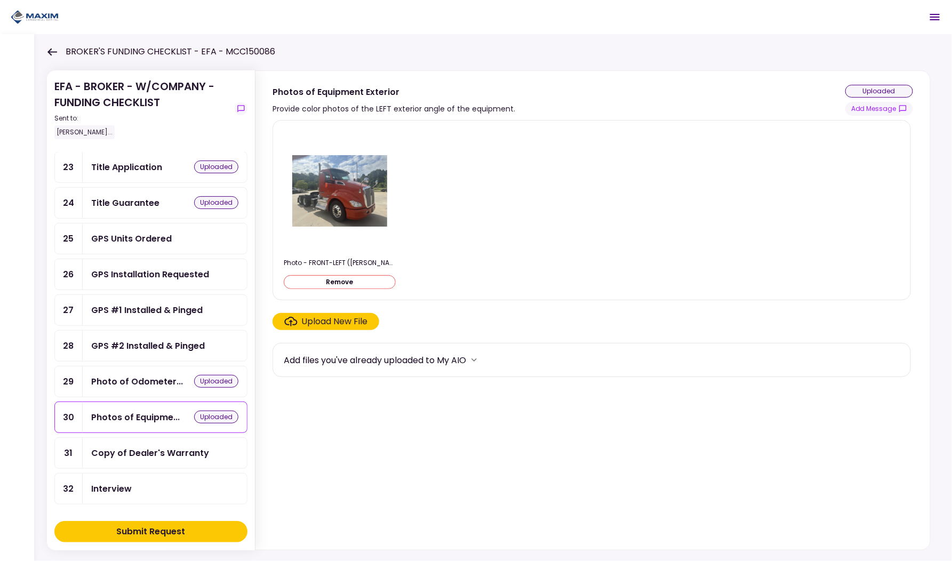
scroll to position [722, 0]
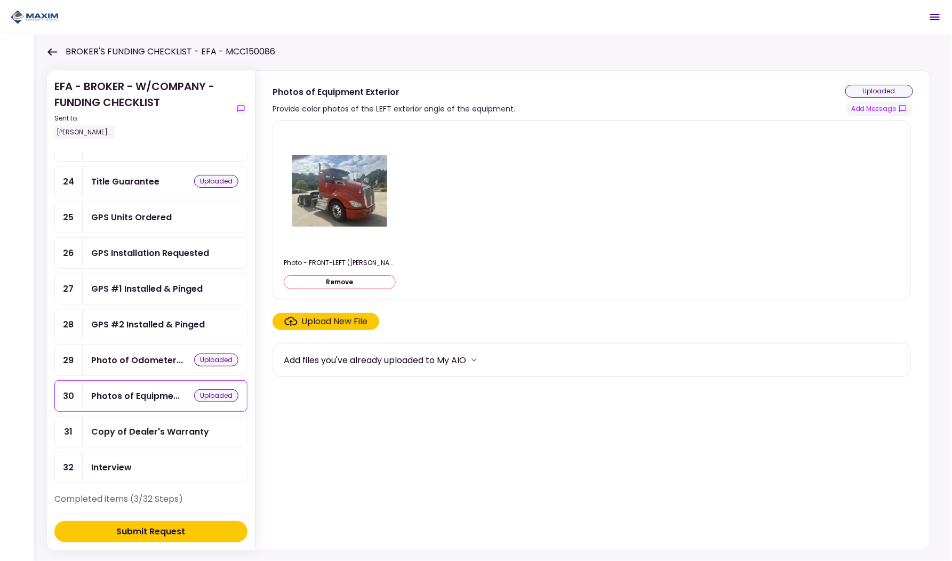
click at [134, 425] on div "Copy of Dealer's Warranty" at bounding box center [150, 431] width 118 height 13
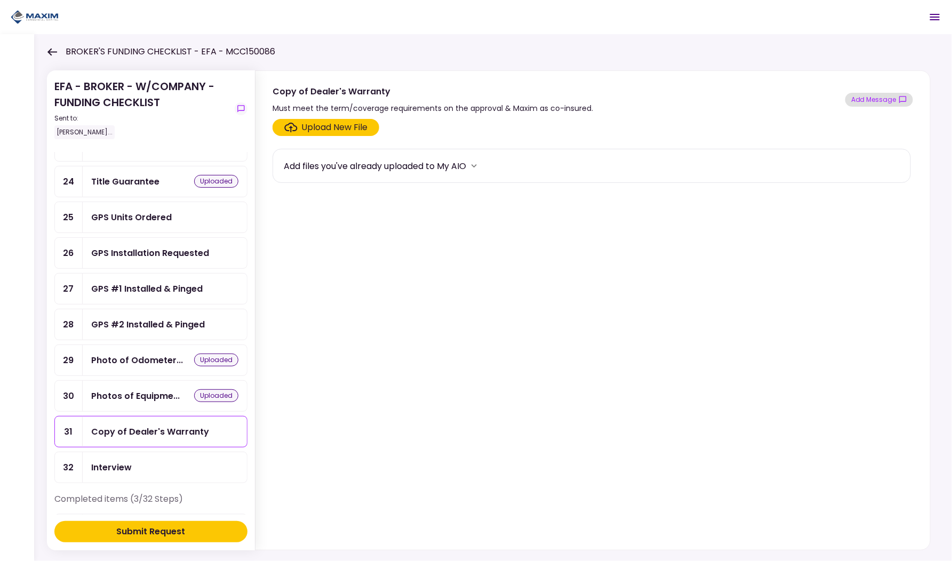
click at [857, 98] on button "Add Message" at bounding box center [880, 100] width 68 height 14
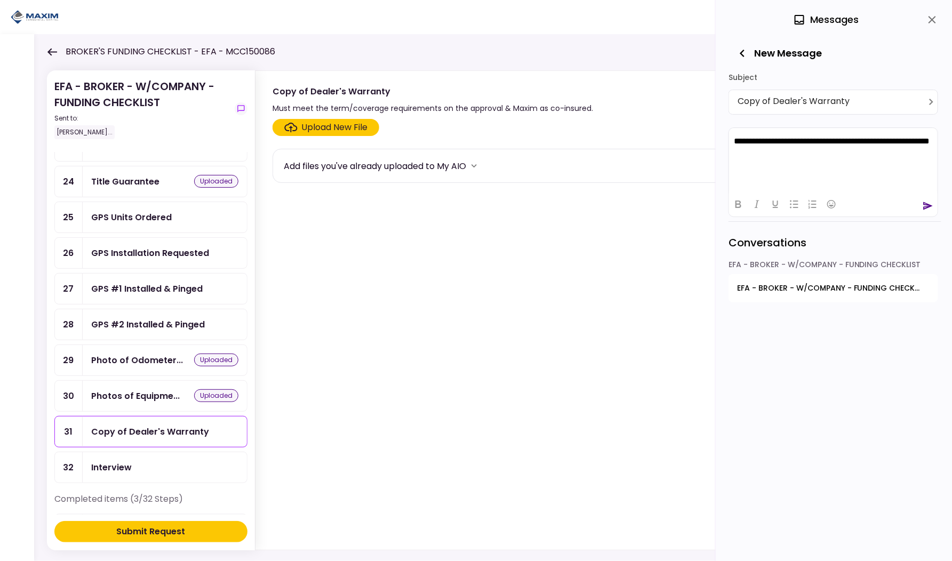
click at [927, 203] on icon "send" at bounding box center [928, 206] width 11 height 11
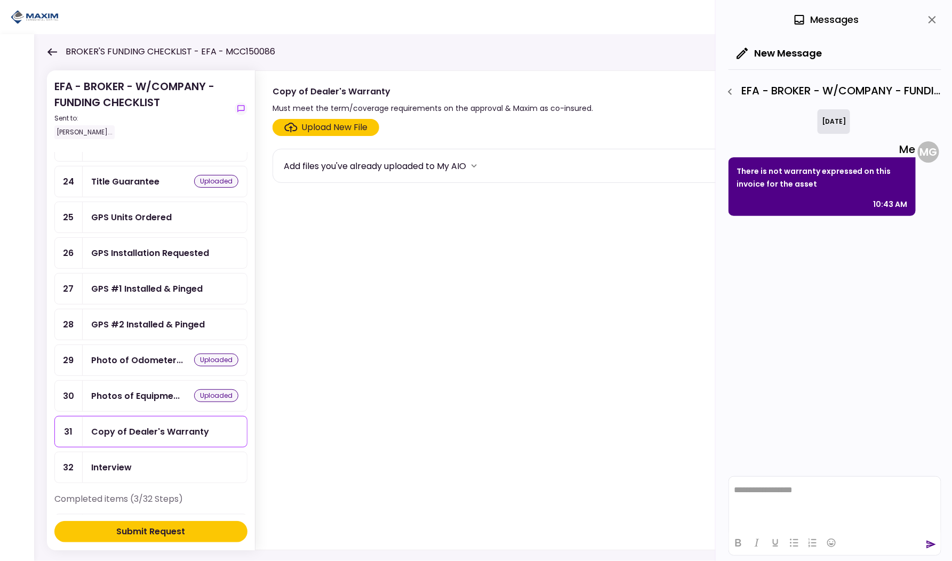
click at [932, 20] on icon "close" at bounding box center [932, 19] width 7 height 7
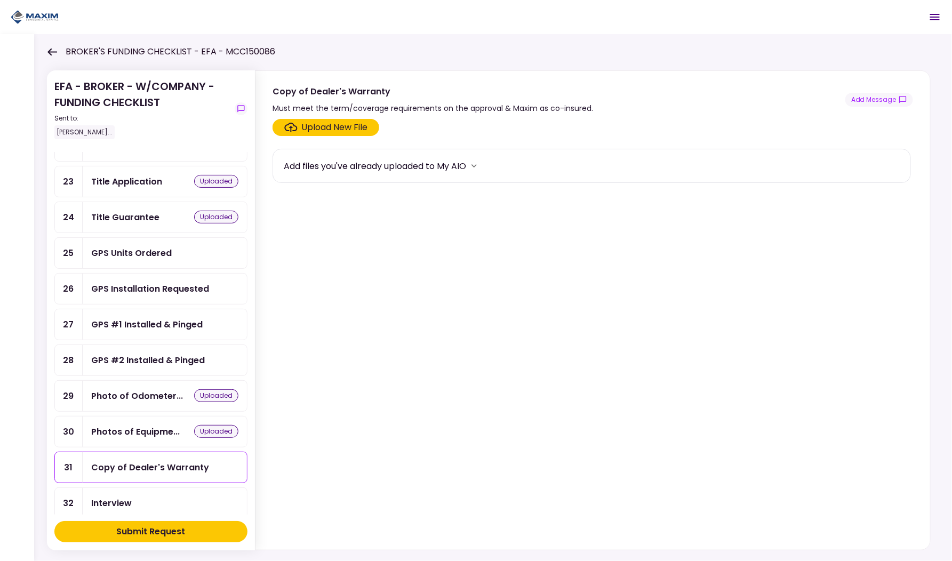
scroll to position [680, 0]
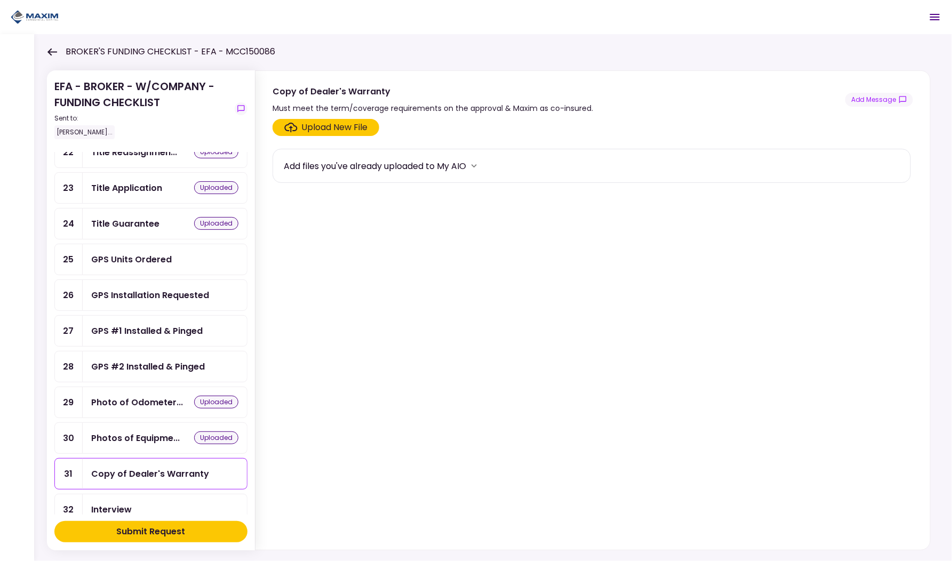
click at [166, 289] on div "GPS Installation Requested" at bounding box center [150, 295] width 118 height 13
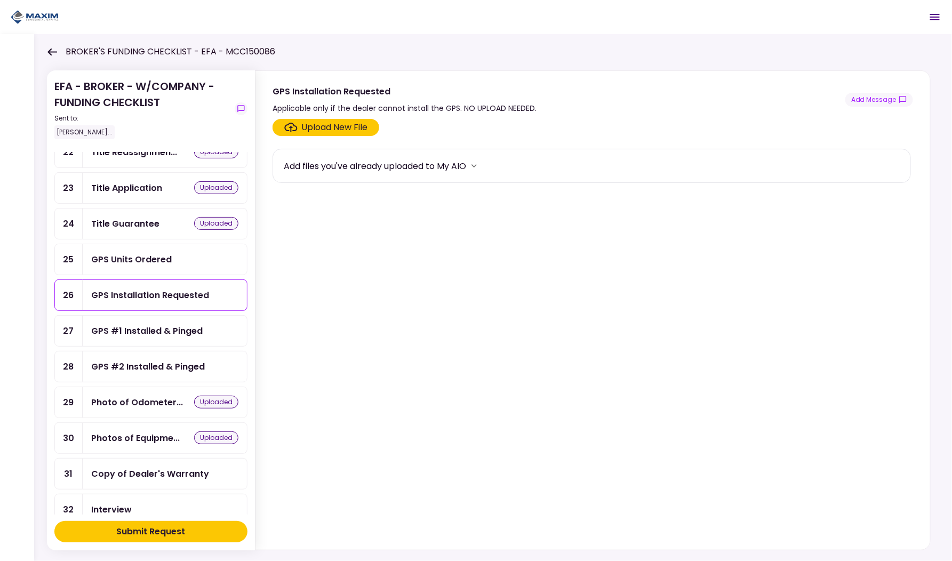
click at [165, 244] on div "GPS Units Ordered" at bounding box center [165, 259] width 164 height 30
click at [169, 289] on div "GPS Installation Requested" at bounding box center [150, 295] width 118 height 13
click at [141, 253] on div "GPS Units Ordered" at bounding box center [131, 259] width 81 height 13
click at [341, 130] on div "Upload New File" at bounding box center [335, 127] width 66 height 13
click at [0, 0] on input "Upload New File" at bounding box center [0, 0] width 0 height 0
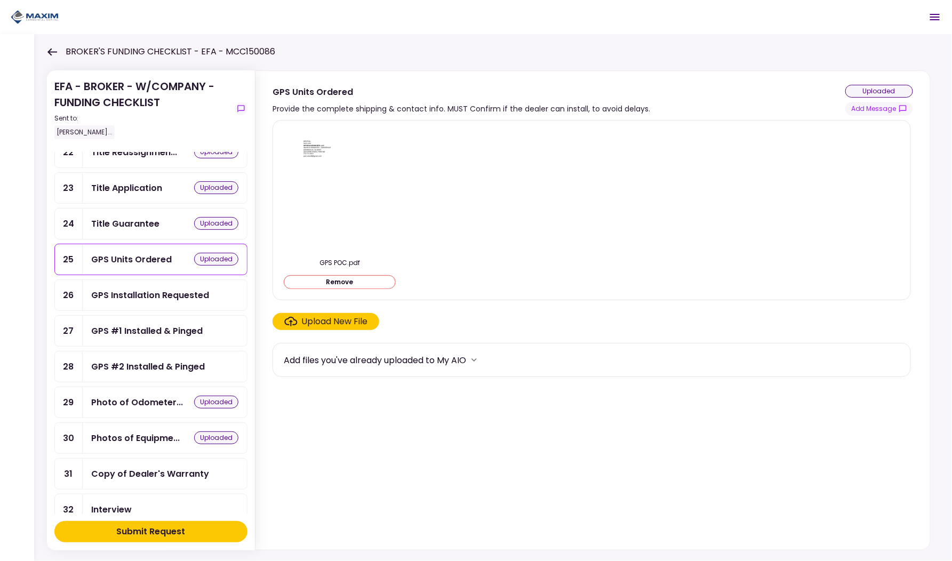
click at [329, 322] on div "Upload New File" at bounding box center [335, 321] width 66 height 13
click at [0, 0] on input "Upload New File" at bounding box center [0, 0] width 0 height 0
click at [169, 532] on div "Submit Request" at bounding box center [151, 532] width 69 height 13
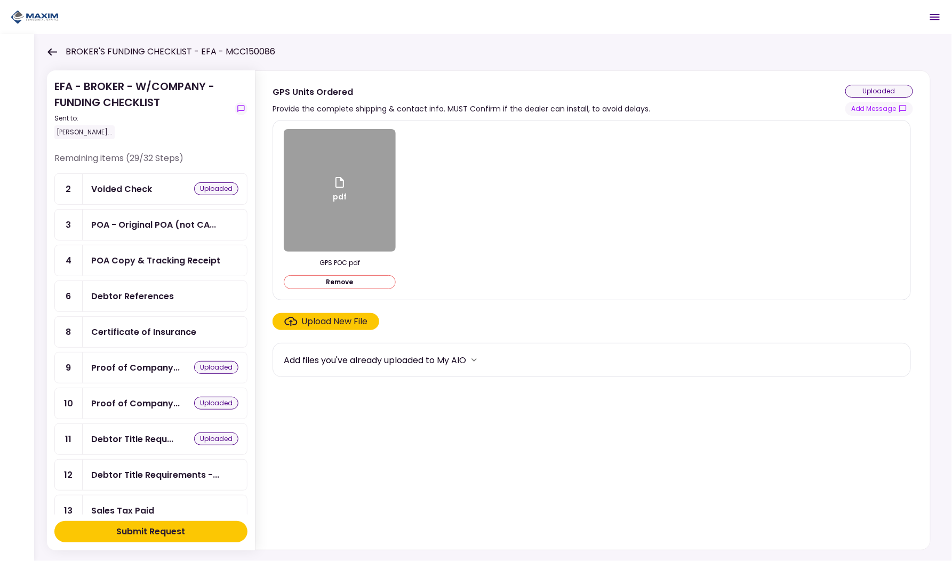
click at [145, 537] on div "Submit Request" at bounding box center [151, 532] width 69 height 13
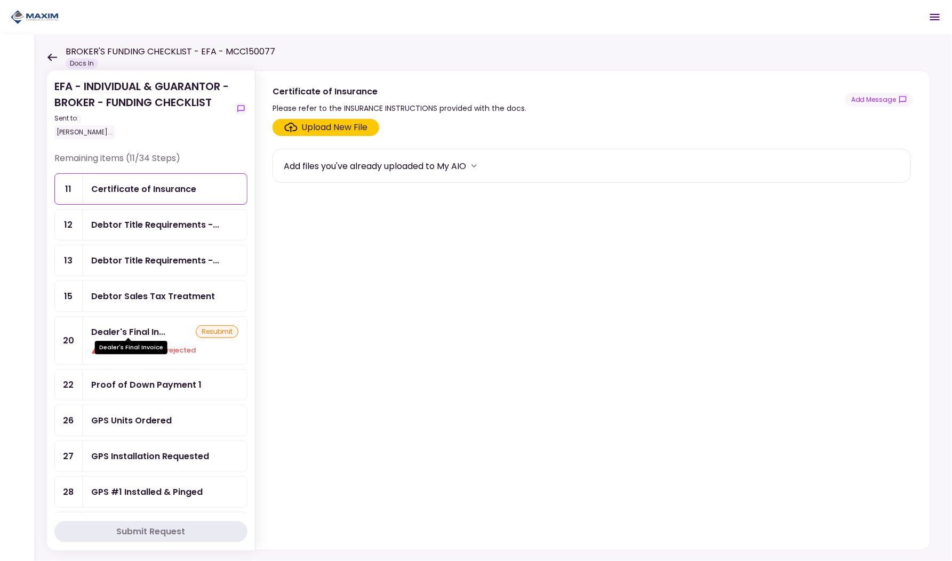
click at [157, 329] on div "Dealer's Final In..." at bounding box center [128, 331] width 74 height 13
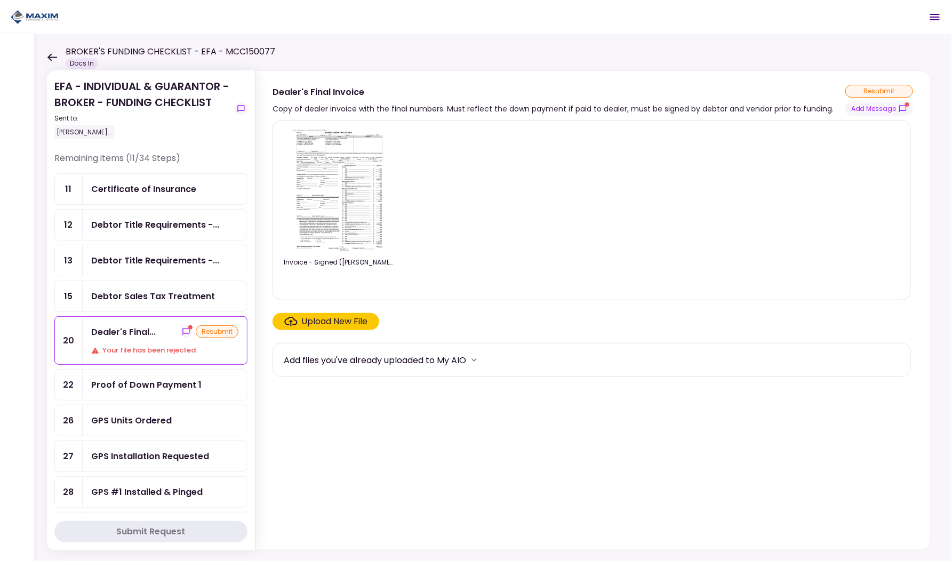
click at [327, 214] on img at bounding box center [339, 190] width 95 height 122
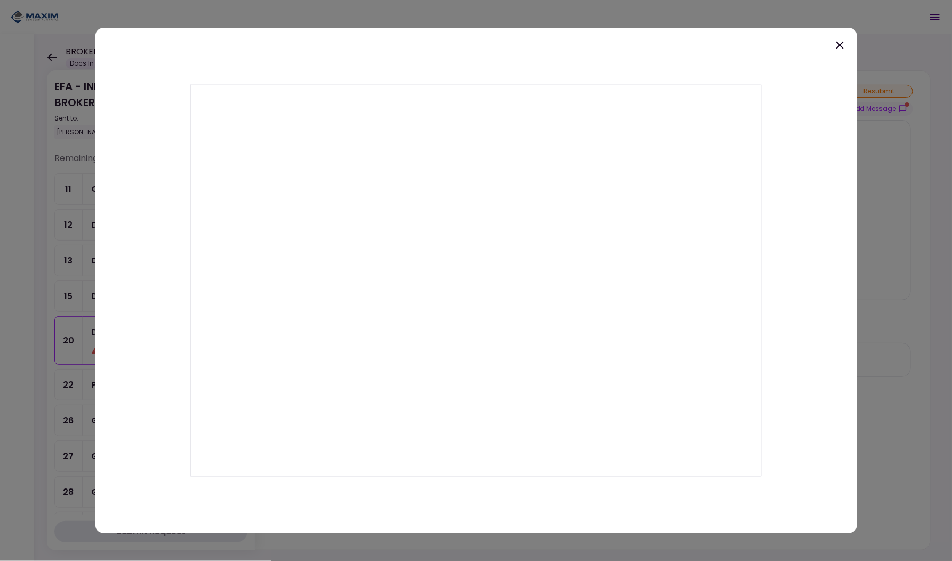
click at [838, 46] on icon at bounding box center [840, 45] width 13 height 13
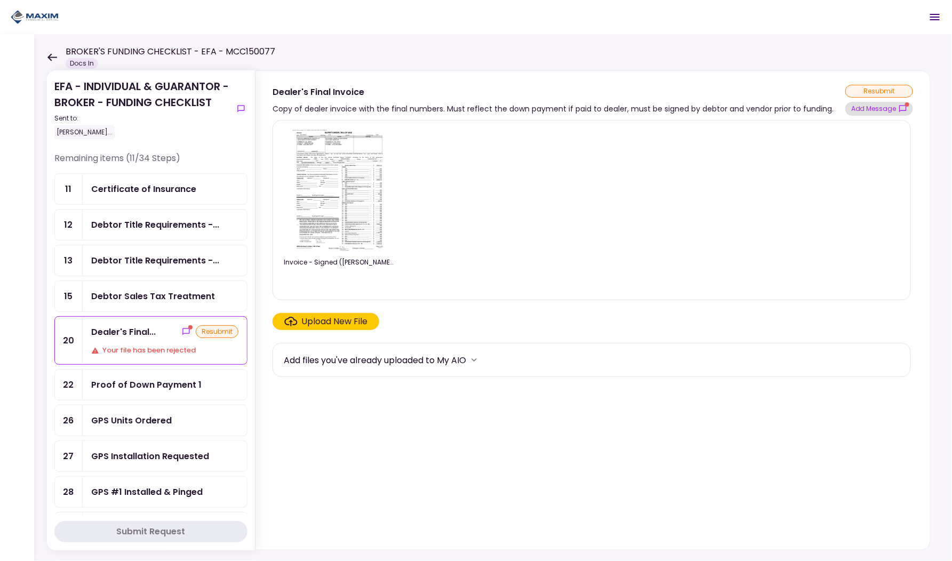
click at [896, 107] on button "Add Message" at bounding box center [880, 109] width 68 height 14
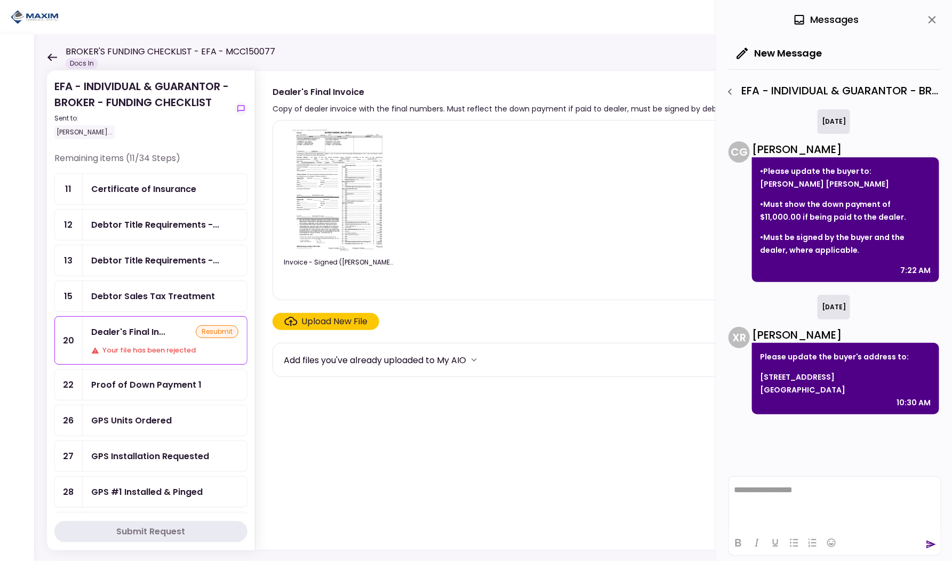
click at [146, 193] on div "Certificate of Insurance" at bounding box center [143, 188] width 105 height 13
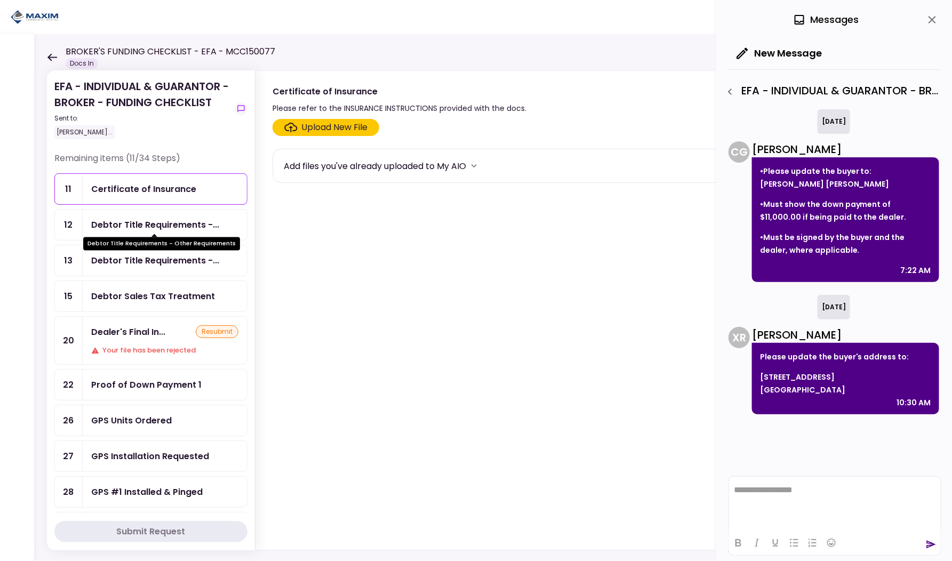
click at [138, 223] on div "Debtor Title Requirements -..." at bounding box center [155, 224] width 128 height 13
click at [213, 232] on div "Debtor Title Requirements - Other Requirements" at bounding box center [161, 240] width 157 height 21
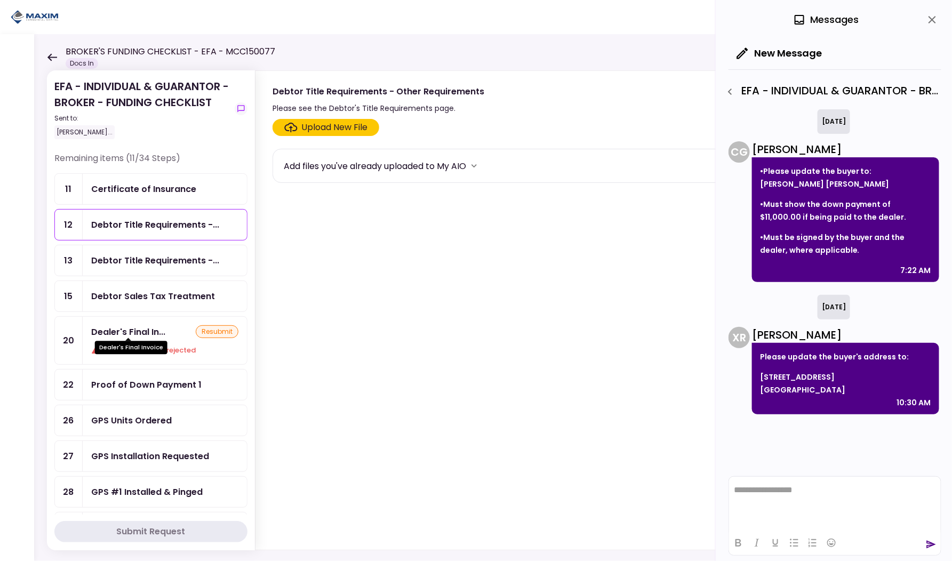
click at [133, 339] on div "Dealer's Final Invoice" at bounding box center [131, 344] width 73 height 21
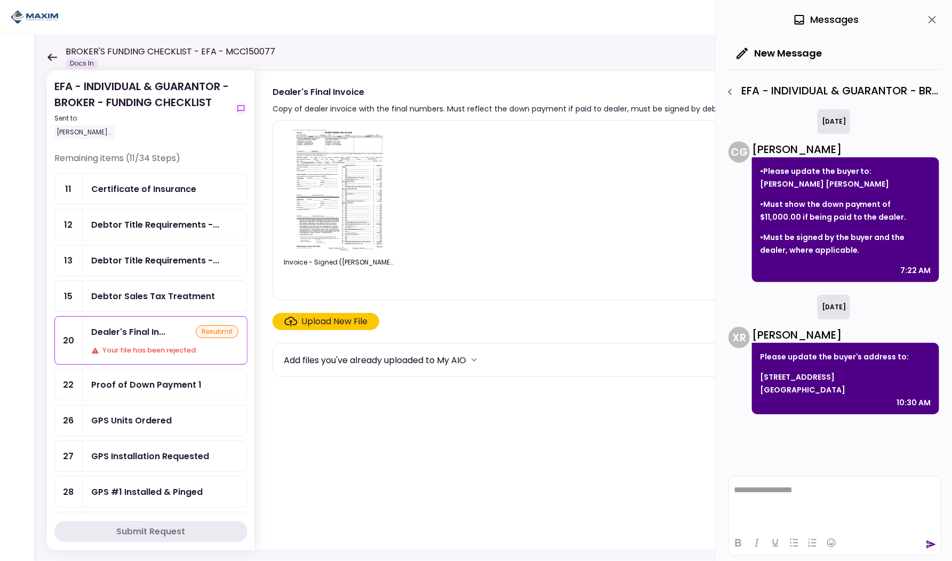
click at [334, 327] on div "Upload New File" at bounding box center [335, 321] width 66 height 13
click at [0, 0] on input "Upload New File" at bounding box center [0, 0] width 0 height 0
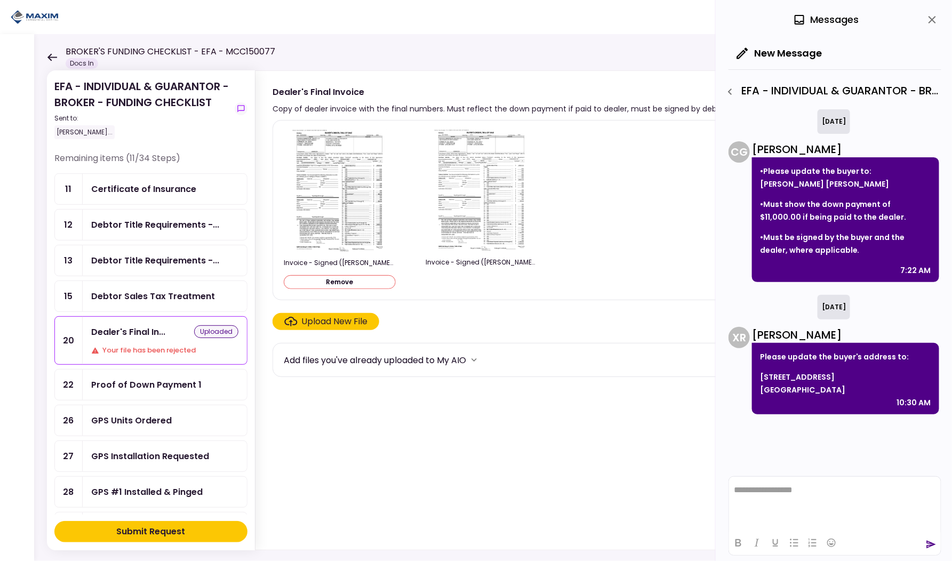
click at [141, 417] on div "GPS Units Ordered" at bounding box center [131, 420] width 81 height 13
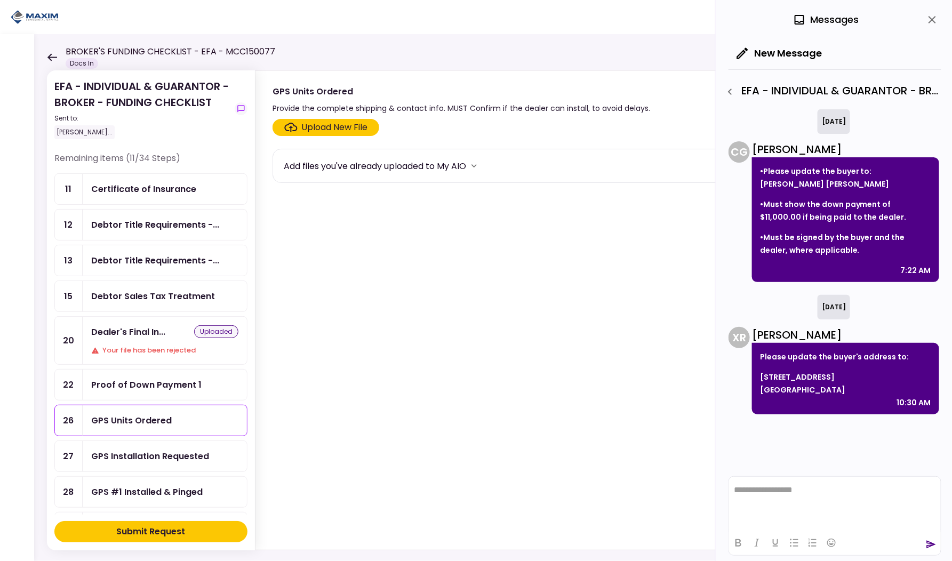
click at [316, 122] on div "Upload New File" at bounding box center [335, 127] width 66 height 13
click at [0, 0] on input "Upload New File" at bounding box center [0, 0] width 0 height 0
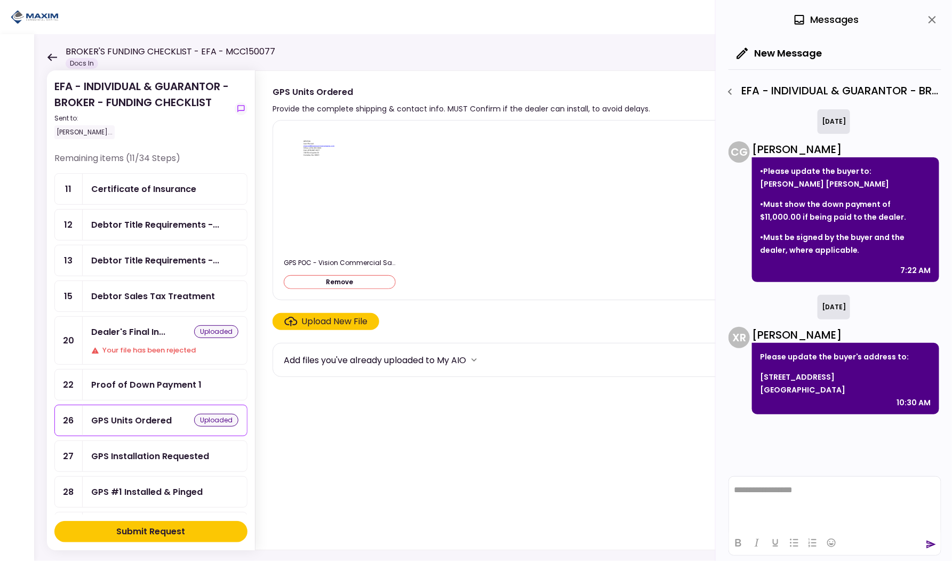
click at [933, 19] on icon "close" at bounding box center [932, 19] width 7 height 7
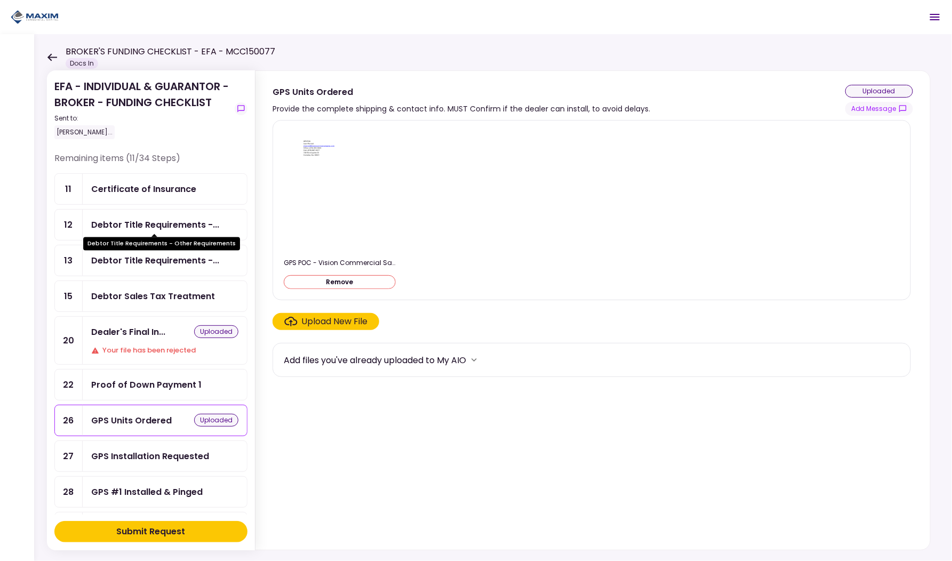
click at [146, 222] on div "Debtor Title Requirements -..." at bounding box center [155, 224] width 128 height 13
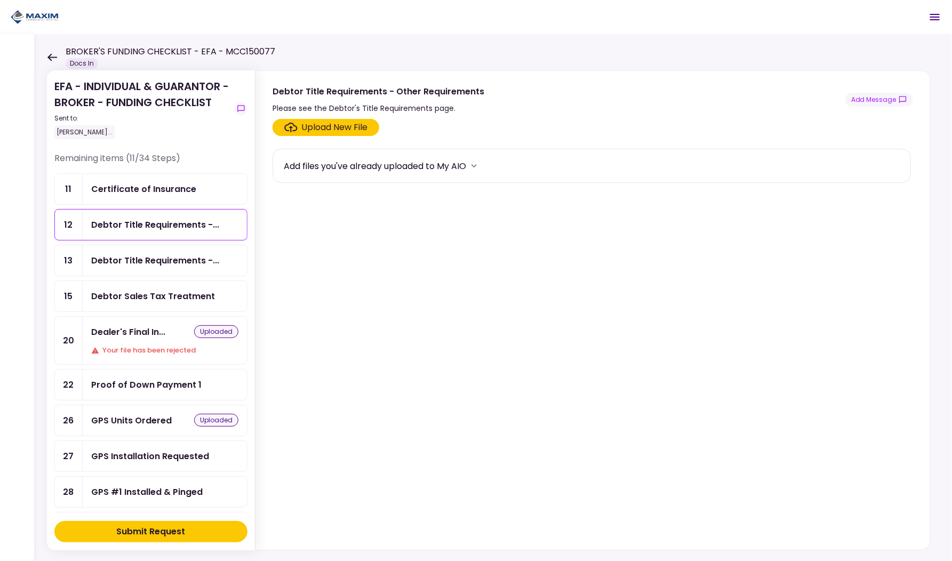
click at [324, 123] on div "Upload New File" at bounding box center [335, 127] width 66 height 13
click at [0, 0] on input "Upload New File" at bounding box center [0, 0] width 0 height 0
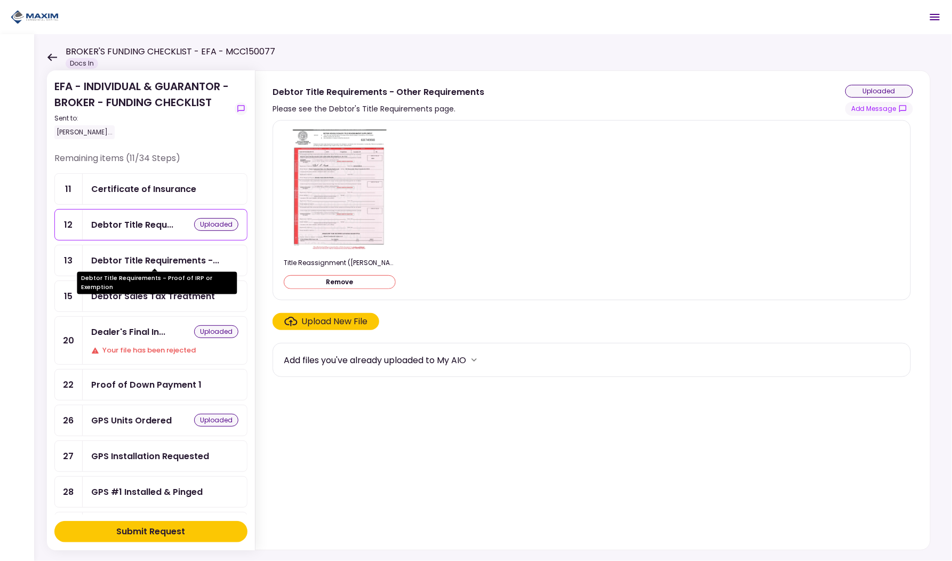
click at [156, 258] on div "Debtor Title Requirements -..." at bounding box center [155, 260] width 128 height 13
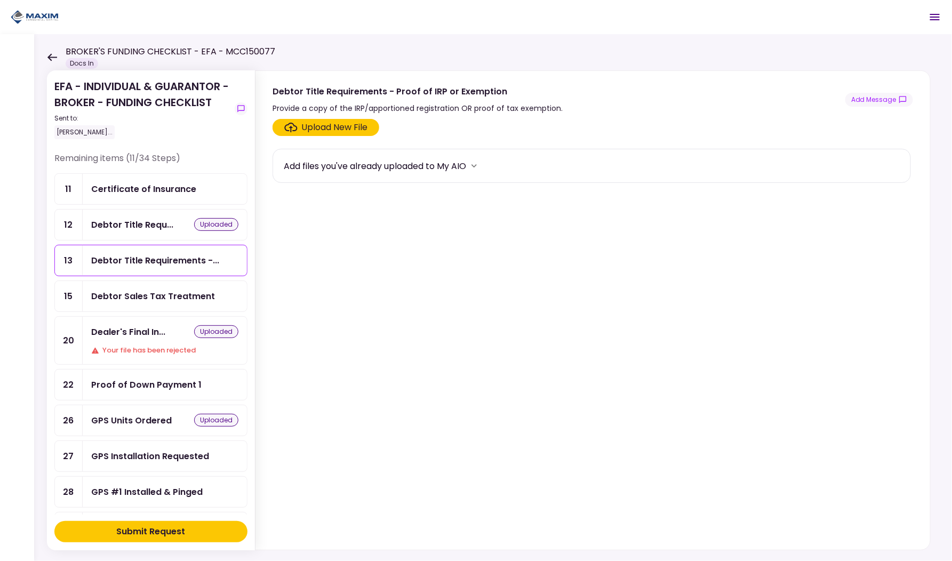
click at [150, 295] on div "Debtor Sales Tax Treatment" at bounding box center [153, 296] width 124 height 13
click at [148, 272] on div "Debtor Title Requirements -..." at bounding box center [165, 260] width 164 height 30
click at [155, 231] on div "Debtor Title Requ... uploaded" at bounding box center [165, 225] width 164 height 30
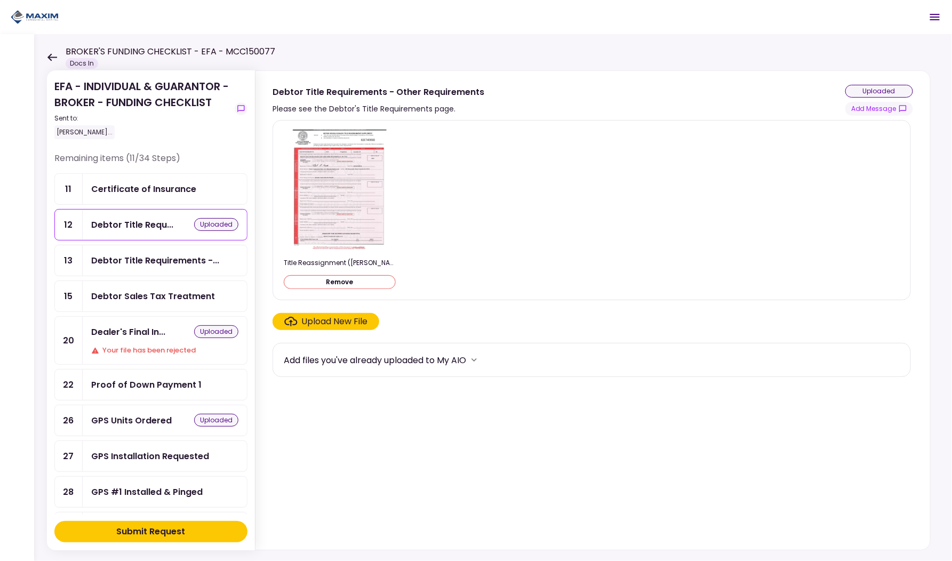
click at [320, 319] on div "Upload New File" at bounding box center [335, 321] width 66 height 13
click at [0, 0] on input "Upload New File" at bounding box center [0, 0] width 0 height 0
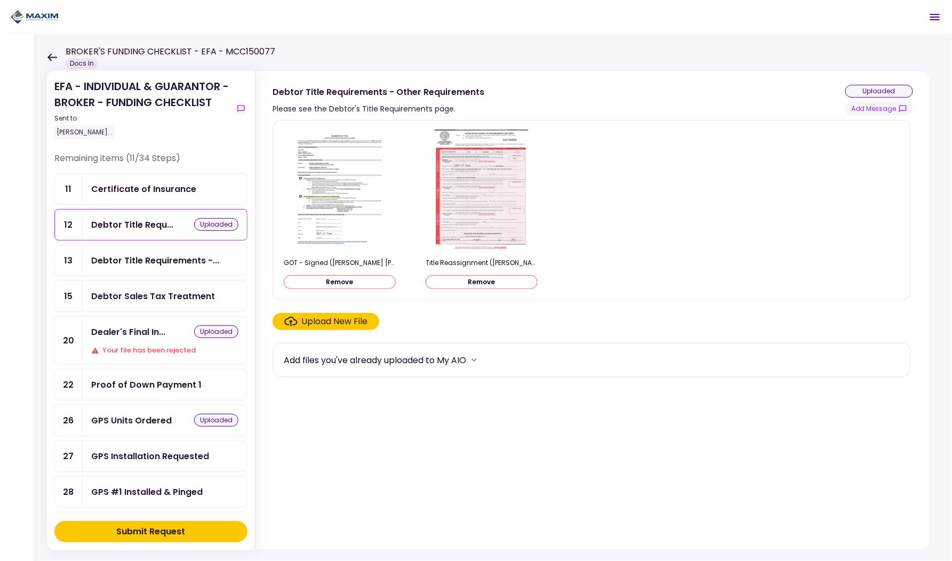
click at [317, 321] on div "Upload New File" at bounding box center [335, 321] width 66 height 13
click at [0, 0] on input "Upload New File" at bounding box center [0, 0] width 0 height 0
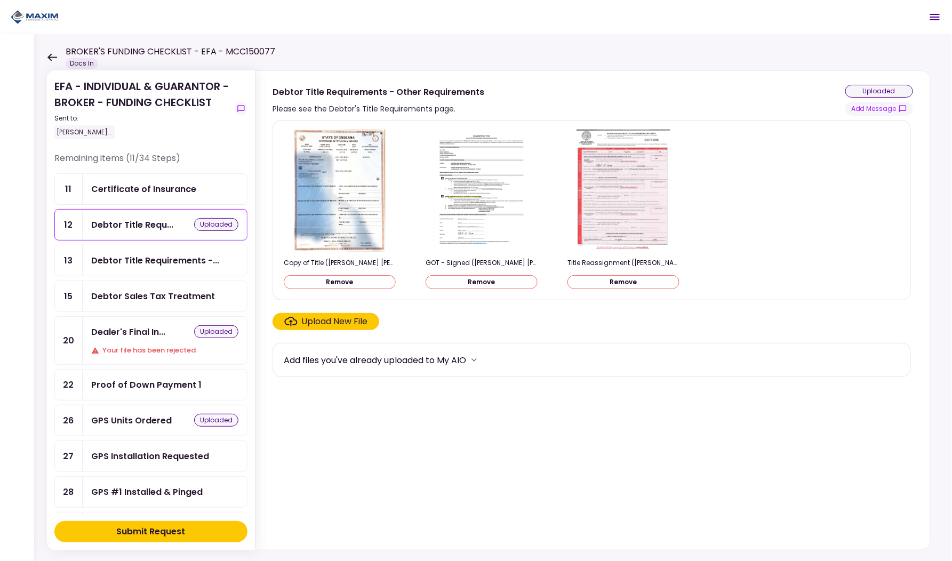
click at [143, 528] on div "Submit Request" at bounding box center [151, 532] width 69 height 13
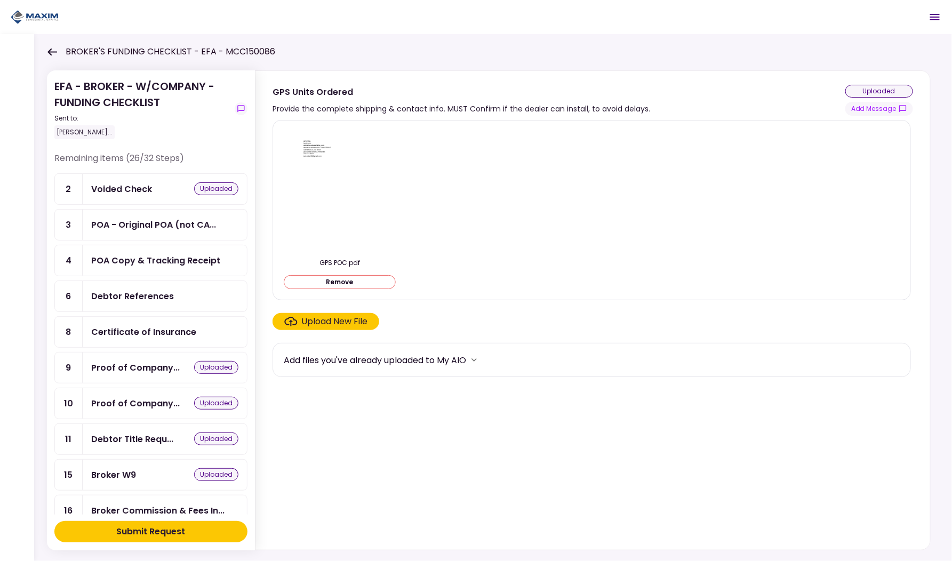
click at [158, 528] on div "Submit Request" at bounding box center [151, 532] width 69 height 13
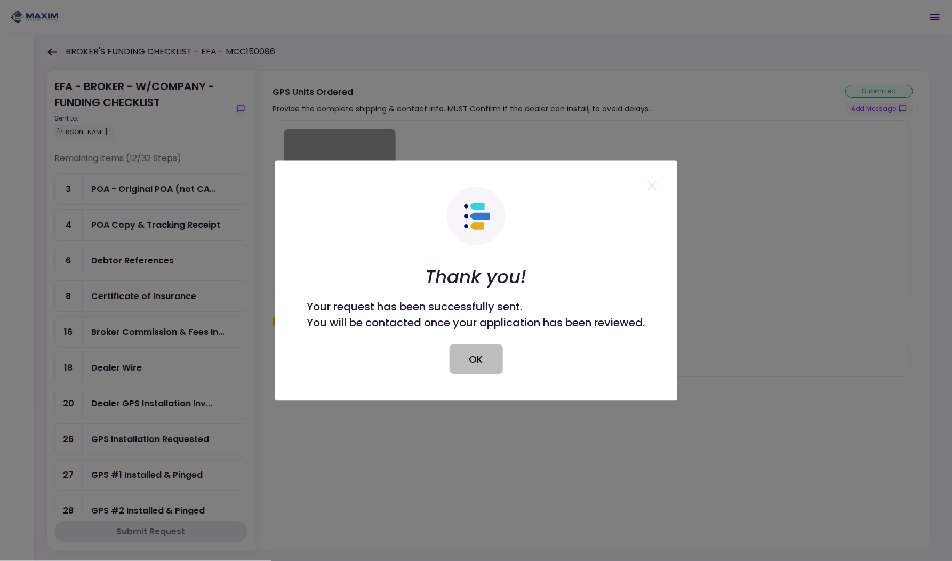
click at [475, 358] on button "OK" at bounding box center [476, 360] width 53 height 30
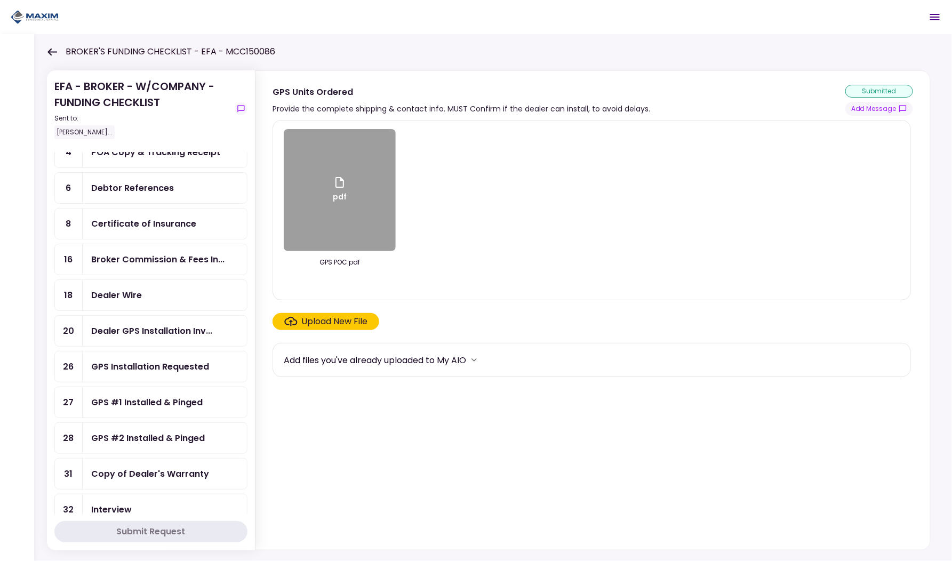
scroll to position [78, 0]
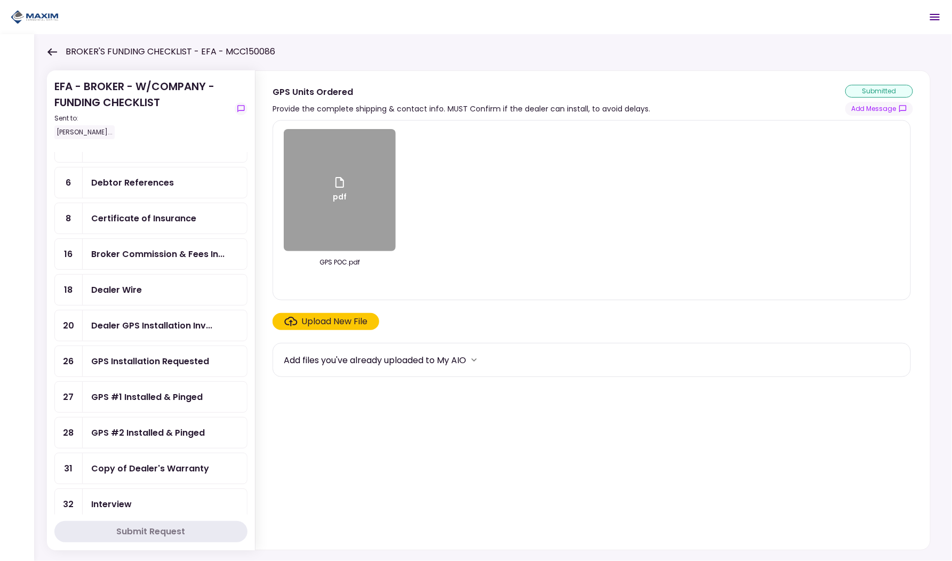
click at [142, 462] on div "Copy of Dealer's Warranty" at bounding box center [150, 468] width 118 height 13
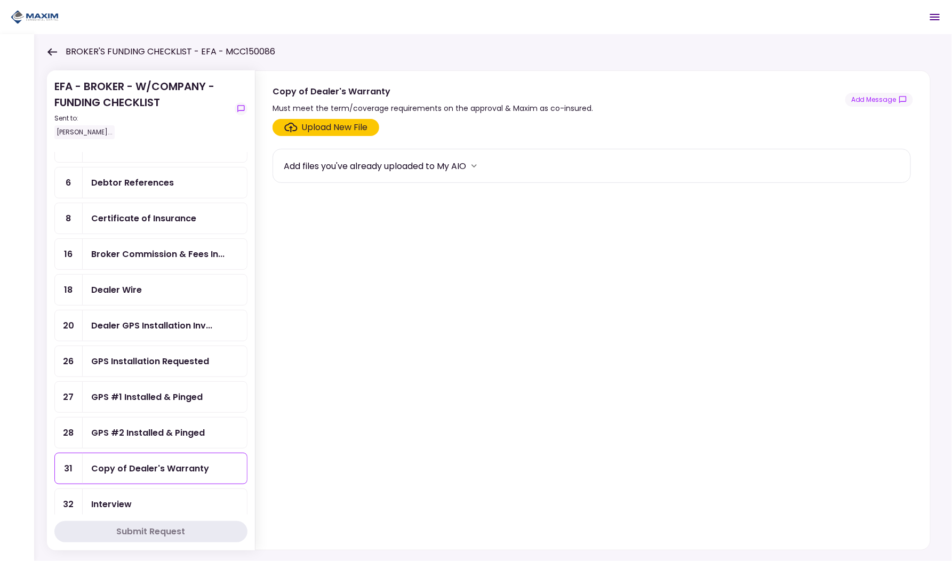
click at [154, 355] on div "GPS Installation Requested" at bounding box center [150, 361] width 118 height 13
click at [160, 320] on div "Dealer GPS Installation Inv..." at bounding box center [151, 325] width 121 height 13
click at [148, 355] on div "GPS Installation Requested" at bounding box center [150, 361] width 118 height 13
click at [148, 331] on div "Dealer GPS Installation Inv..." at bounding box center [165, 326] width 164 height 30
click at [144, 286] on div "Dealer Wire" at bounding box center [164, 289] width 147 height 13
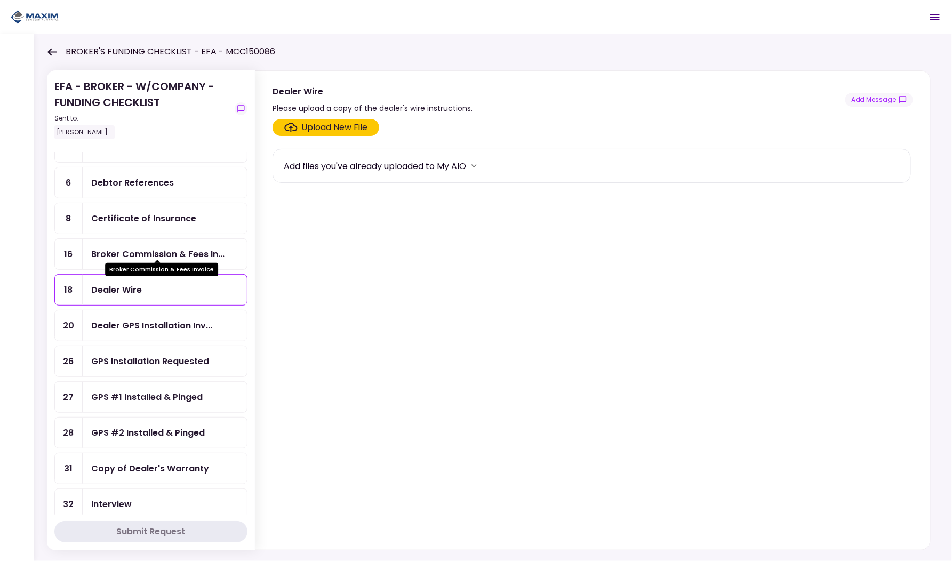
click at [158, 254] on div "Broker Commission & Fees In..." at bounding box center [157, 254] width 133 height 13
click at [156, 223] on div "Certificate of Insurance" at bounding box center [165, 218] width 164 height 30
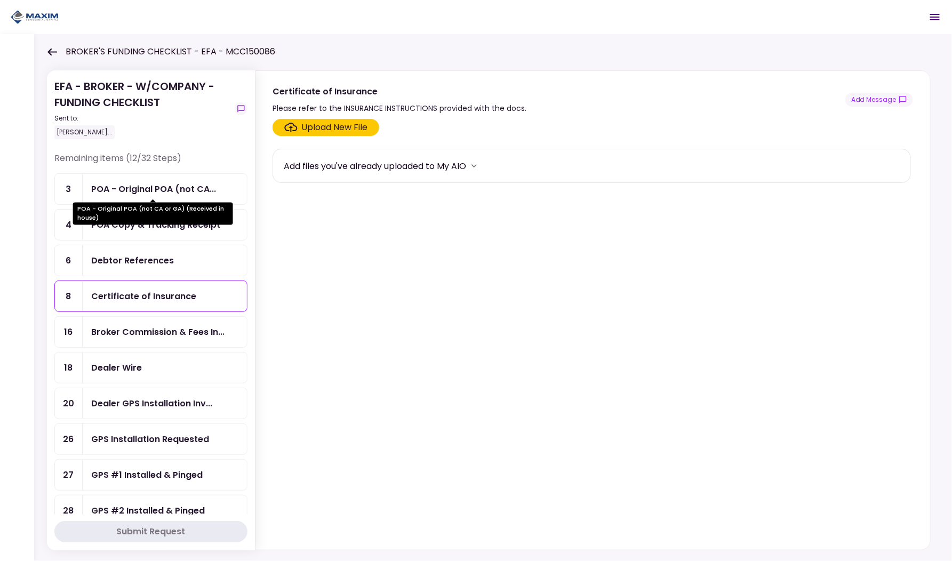
click at [154, 188] on div "POA - Original POA (not CA..." at bounding box center [153, 188] width 125 height 13
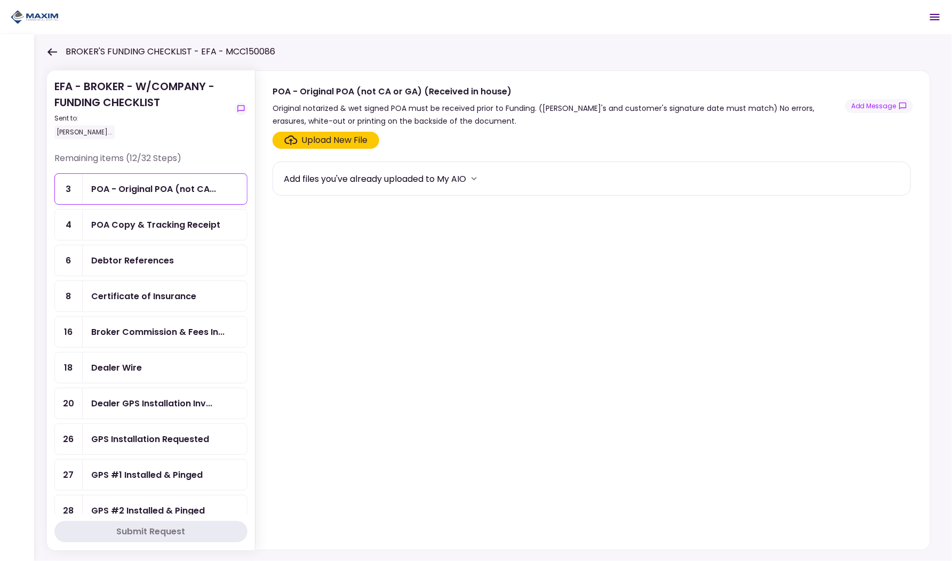
click at [146, 226] on div "POA Copy & Tracking Receipt" at bounding box center [155, 224] width 129 height 13
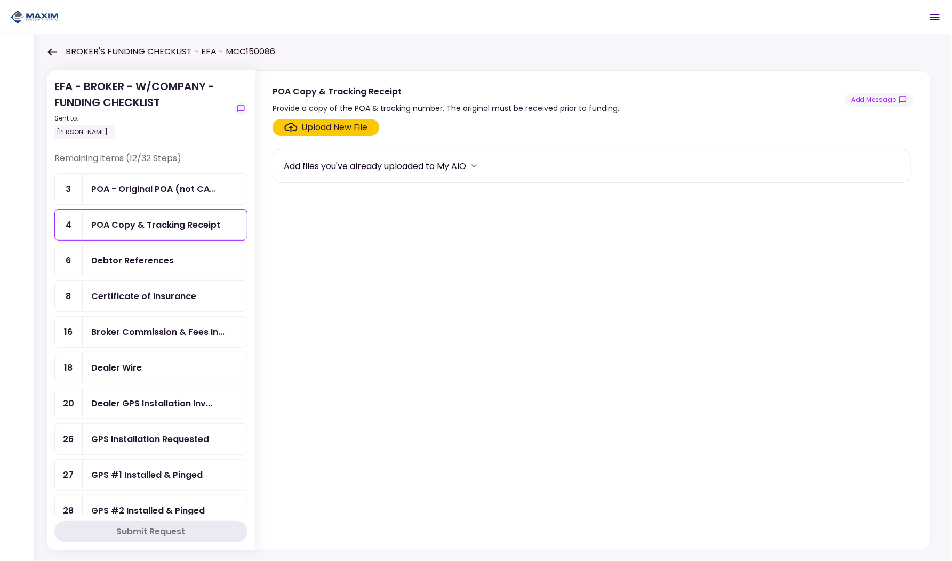
click at [135, 260] on div "Debtor References" at bounding box center [132, 260] width 83 height 13
click at [132, 294] on div "Certificate of Insurance" at bounding box center [143, 296] width 105 height 13
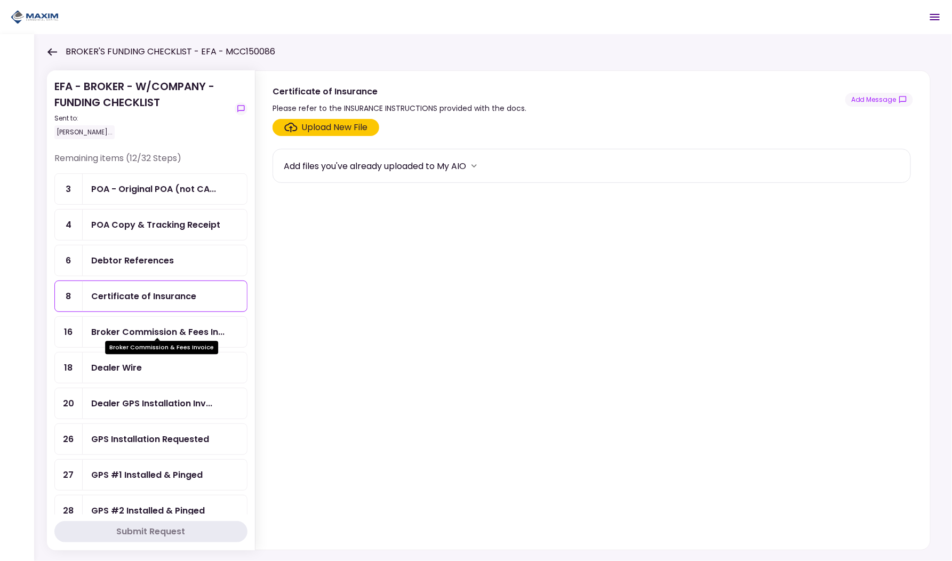
click at [131, 332] on div "Broker Commission & Fees In..." at bounding box center [157, 331] width 133 height 13
click at [125, 363] on div "Dealer Wire" at bounding box center [116, 367] width 51 height 13
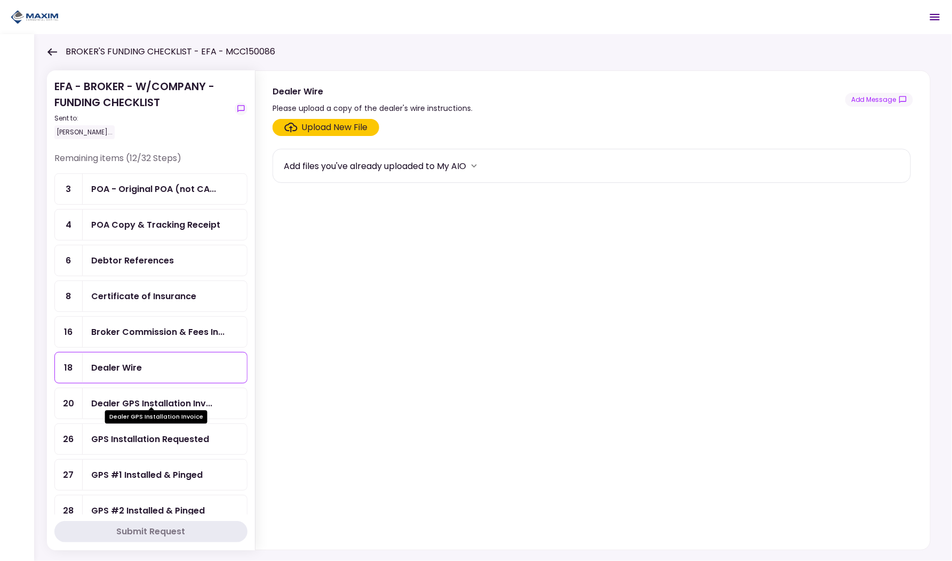
click at [125, 407] on div "Dealer GPS Installation Invoice" at bounding box center [156, 413] width 102 height 21
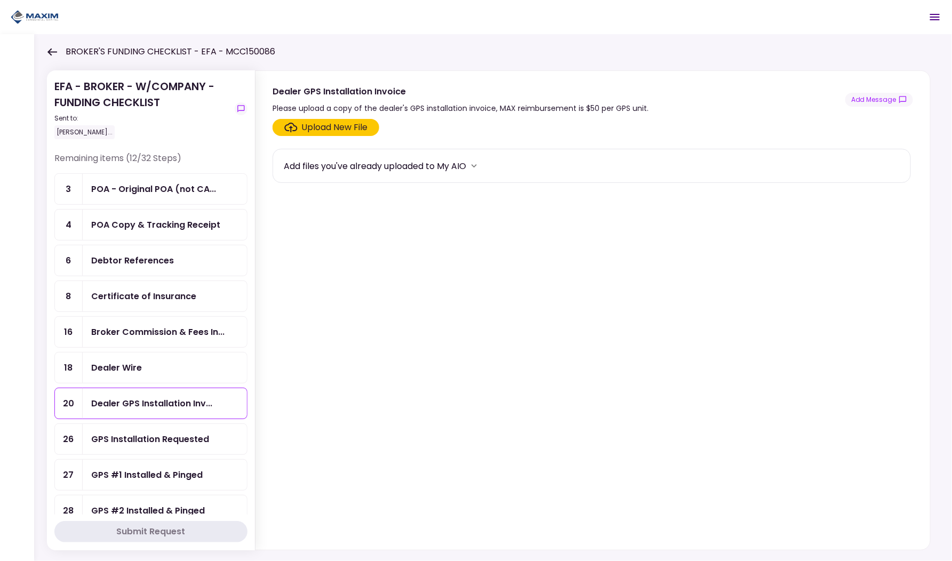
click at [124, 424] on div "GPS Installation Requested" at bounding box center [165, 439] width 164 height 30
click at [121, 474] on div "GPS #1 Installed & Pinged" at bounding box center [165, 475] width 164 height 30
click at [122, 496] on div "GPS #2 Installed & Pinged" at bounding box center [165, 511] width 164 height 30
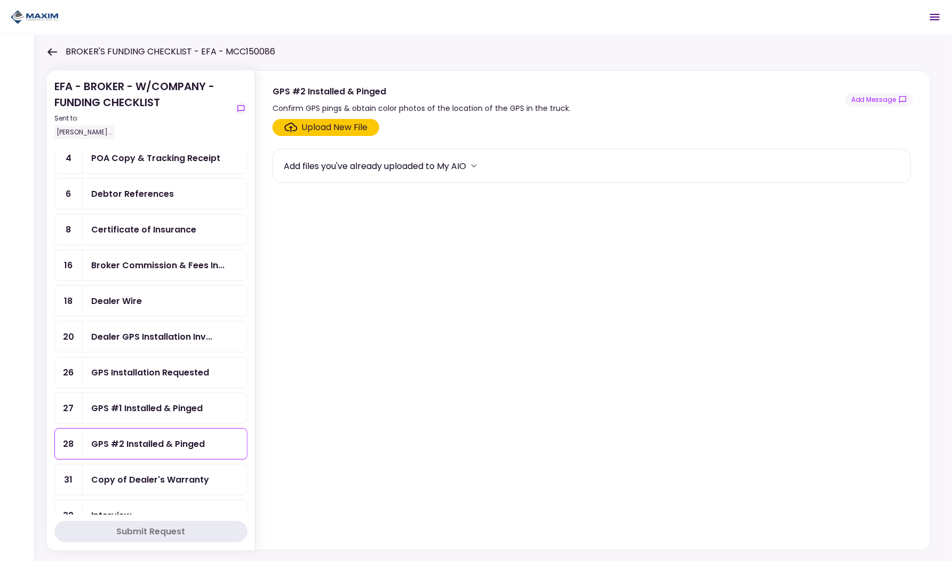
scroll to position [75, 0]
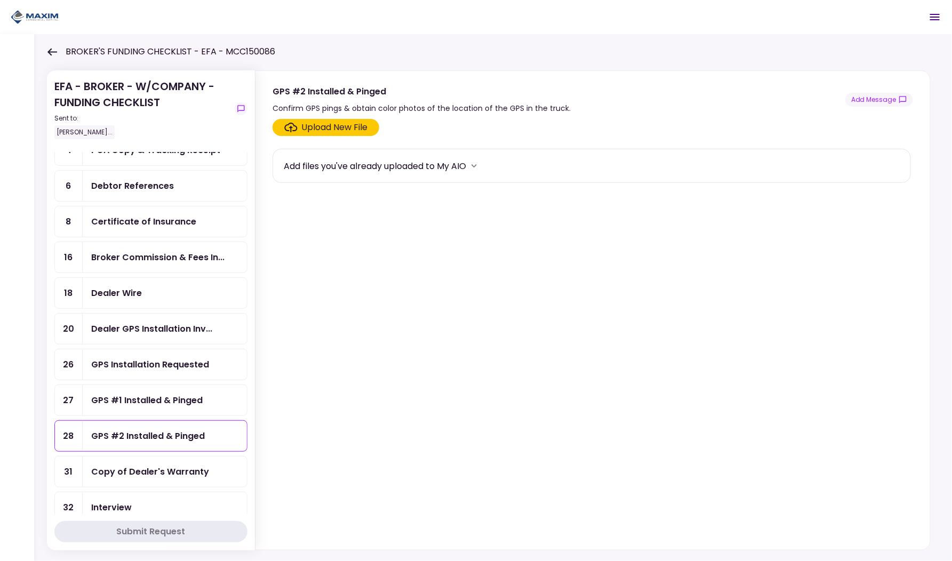
click at [120, 474] on div "Copy of Dealer's Warranty" at bounding box center [165, 472] width 164 height 30
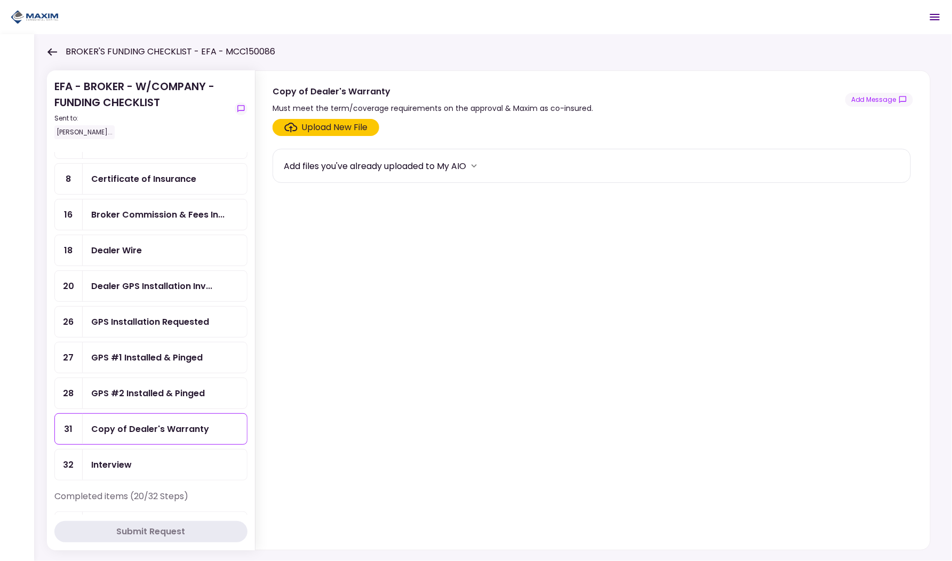
scroll to position [123, 0]
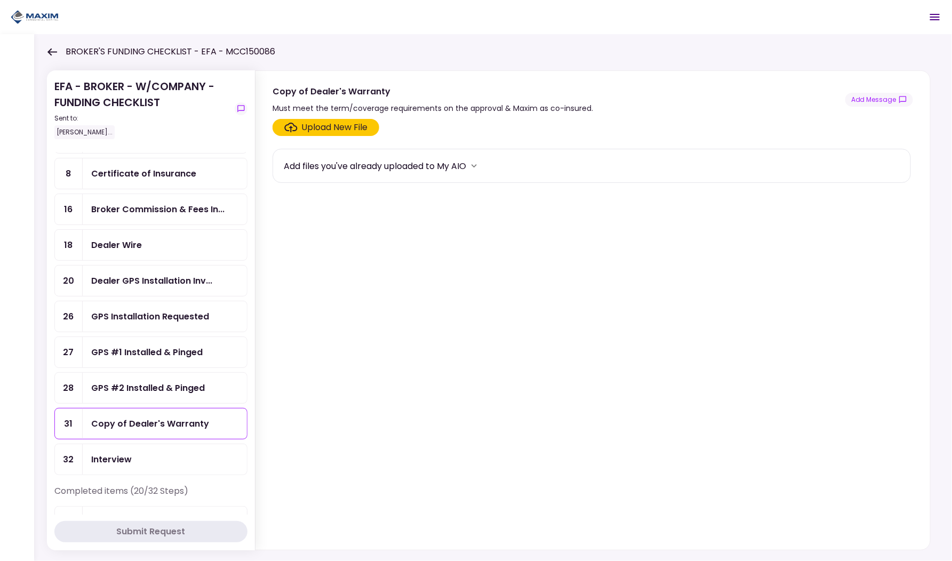
click at [128, 453] on div "Interview" at bounding box center [111, 459] width 41 height 13
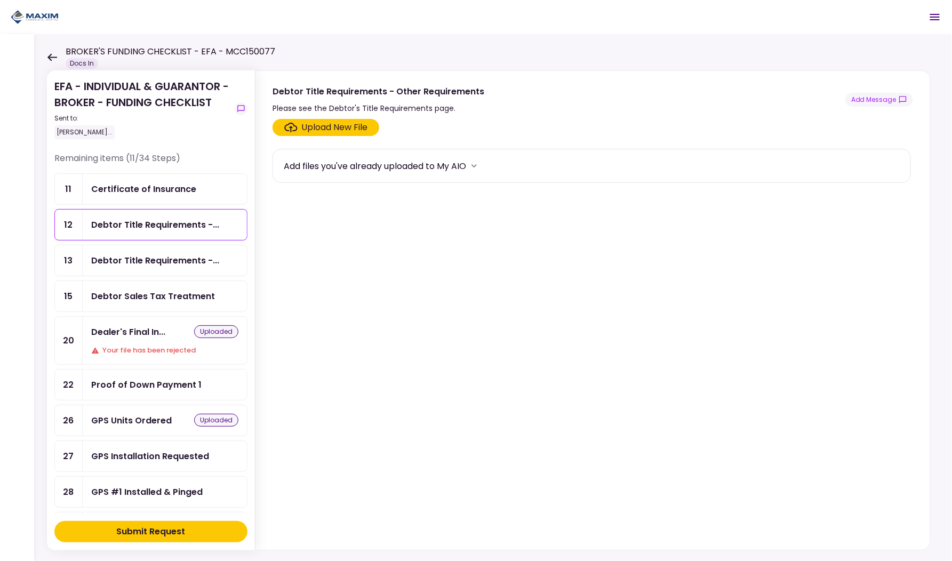
click at [137, 526] on div "Submit Request" at bounding box center [151, 532] width 69 height 13
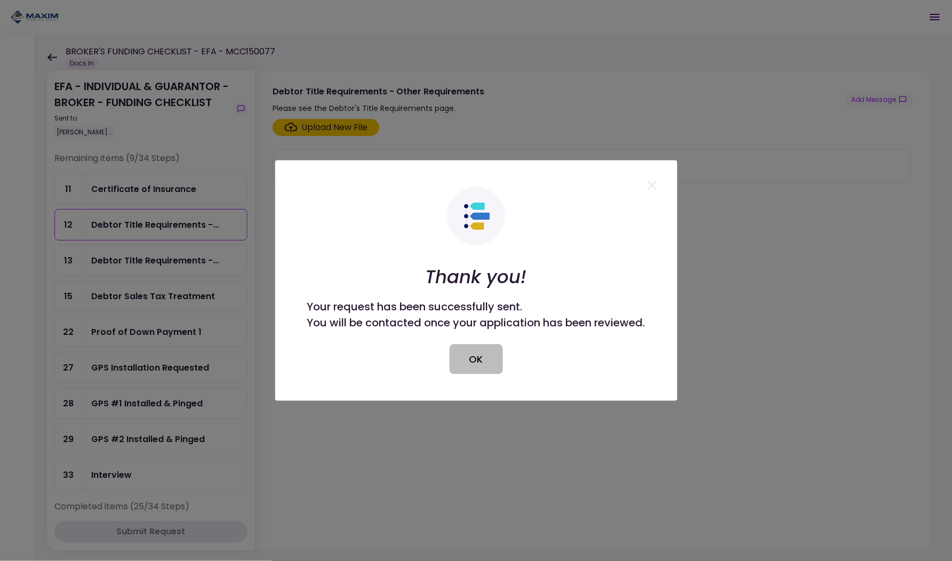
click at [467, 354] on button "OK" at bounding box center [476, 360] width 53 height 30
